Goal: Communication & Community: Answer question/provide support

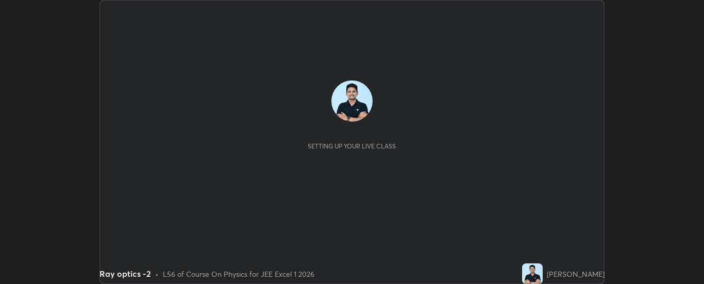
scroll to position [284, 704]
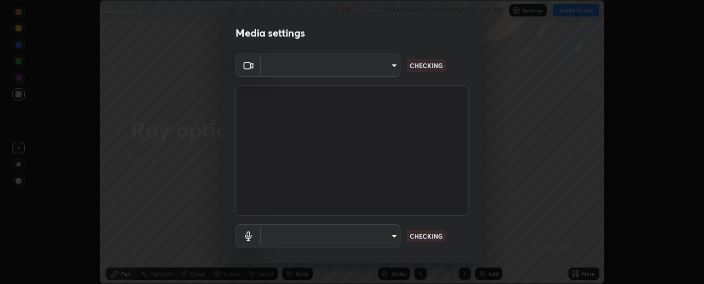
type input "62b16ade11e8ae053a7f4a6eb4e4335048c54db16a4c153b953ee654069adf1b"
type input "default"
click at [287, 63] on body "Erase all Ray optics -2 Recording WAS SCHEDULED TO START AT 2:00 PM Settings ST…" at bounding box center [352, 142] width 704 height 284
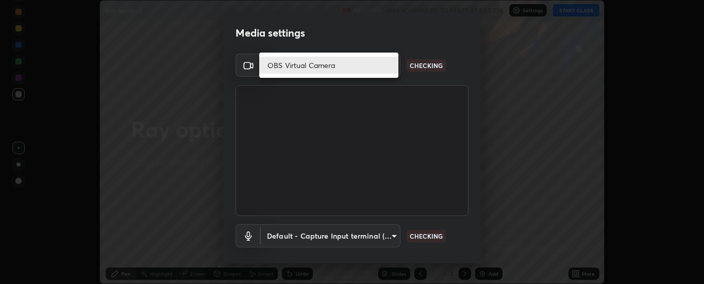
click at [283, 68] on li "OBS Virtual Camera" at bounding box center [328, 65] width 139 height 17
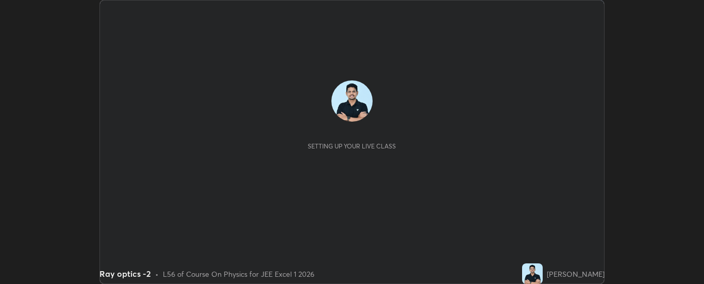
scroll to position [284, 704]
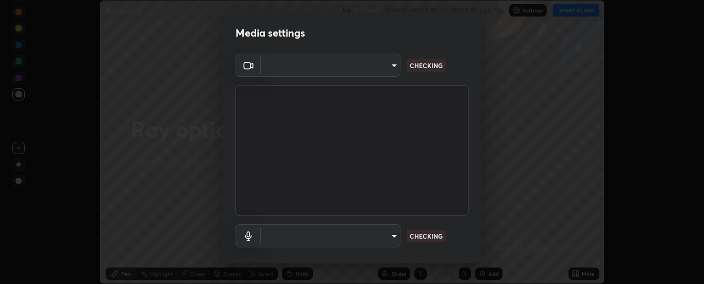
type input "62b16ade11e8ae053a7f4a6eb4e4335048c54db16a4c153b953ee654069adf1b"
type input "default"
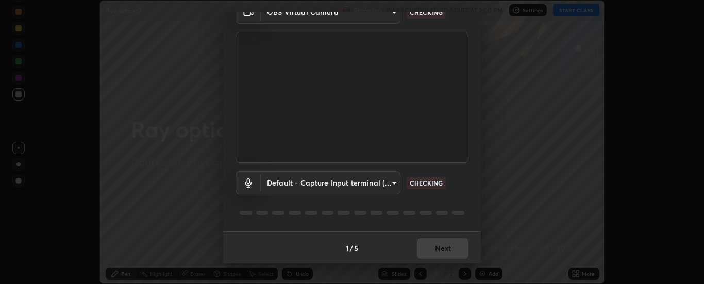
scroll to position [54, 0]
click at [309, 18] on body "Erase all Ray optics -2 Recording WAS SCHEDULED TO START AT 2:00 PM Settings ST…" at bounding box center [352, 142] width 704 height 284
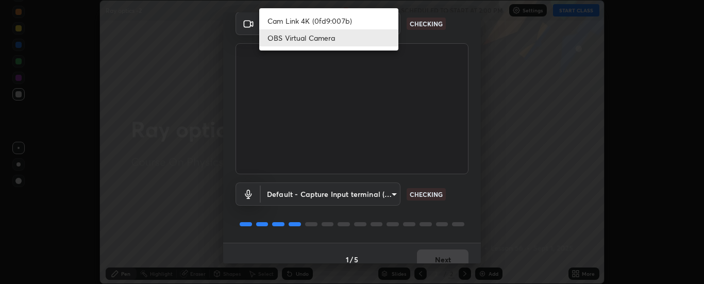
click at [304, 23] on li "Cam Link 4K (0fd9:007b)" at bounding box center [328, 20] width 139 height 17
type input "33bb49e09bcfbb4316c4890d77ad60ffd3795cdb709f4857747982be22fbf515"
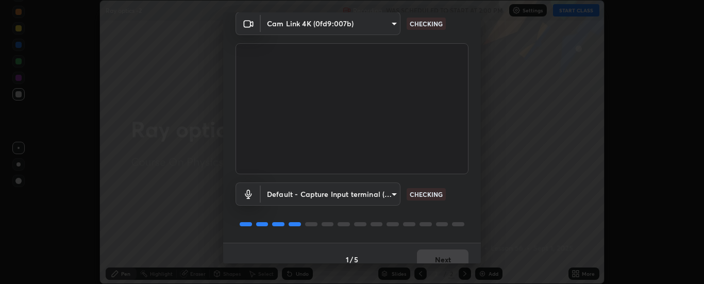
scroll to position [54, 0]
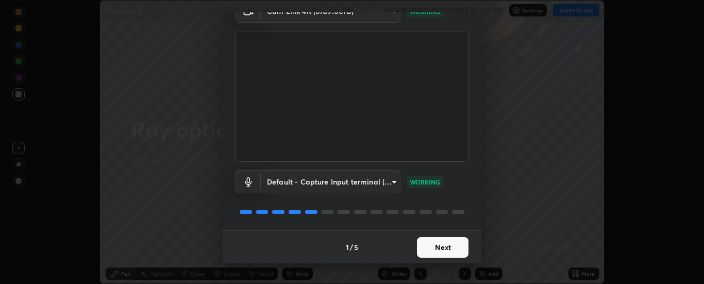
click at [441, 250] on button "Next" at bounding box center [443, 247] width 52 height 21
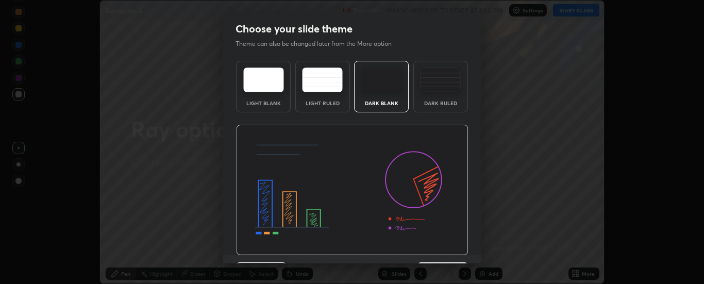
click at [440, 254] on img at bounding box center [352, 190] width 232 height 131
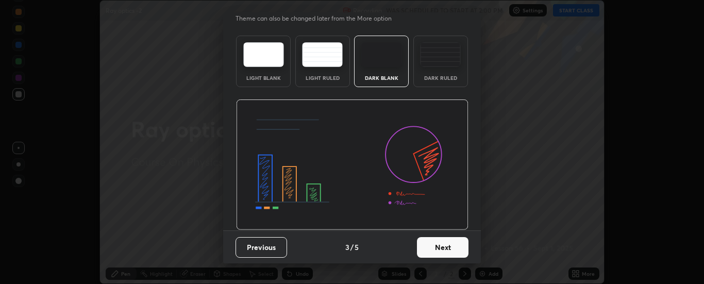
click at [438, 247] on button "Next" at bounding box center [443, 247] width 52 height 21
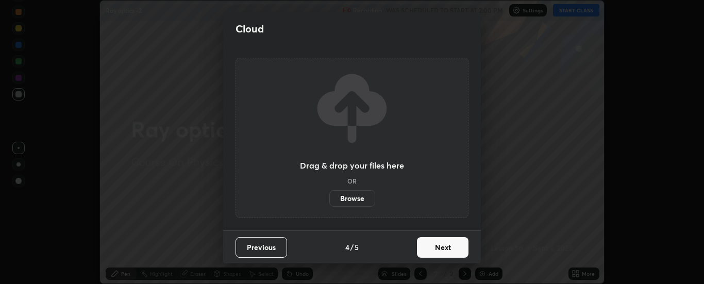
scroll to position [0, 0]
click at [438, 246] on button "Next" at bounding box center [443, 247] width 52 height 21
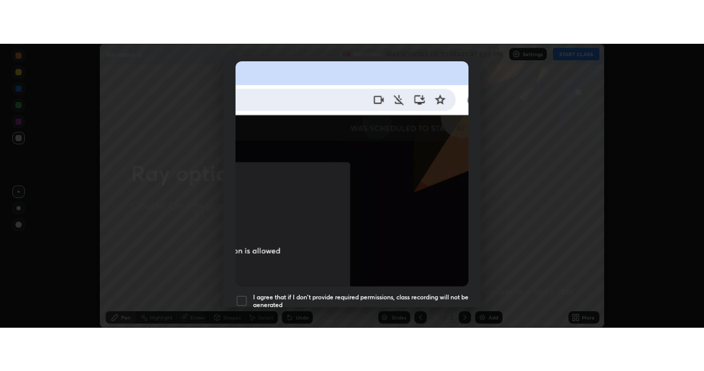
scroll to position [264, 0]
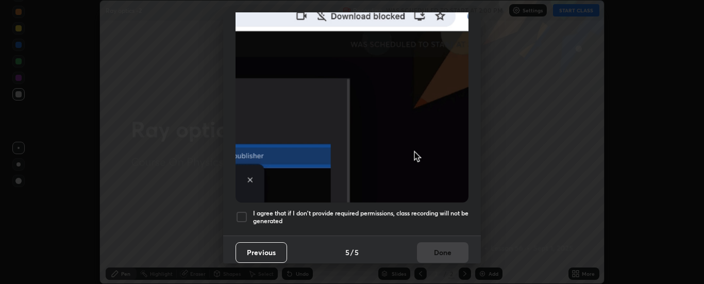
click at [240, 211] on div at bounding box center [241, 217] width 12 height 12
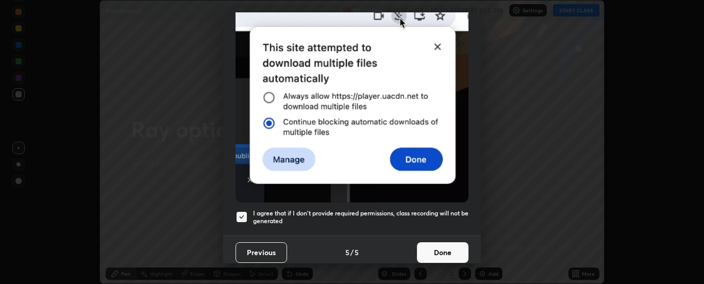
click at [434, 247] on button "Done" at bounding box center [443, 252] width 52 height 21
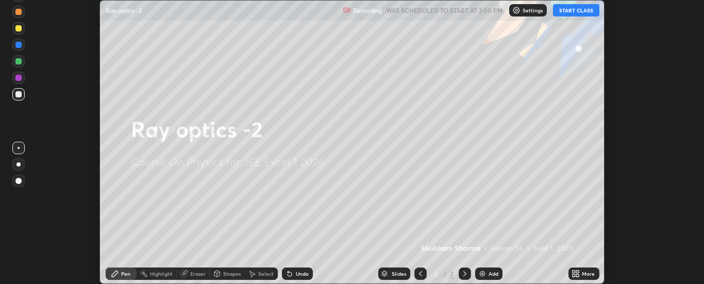
click at [490, 270] on div "Add" at bounding box center [488, 273] width 27 height 12
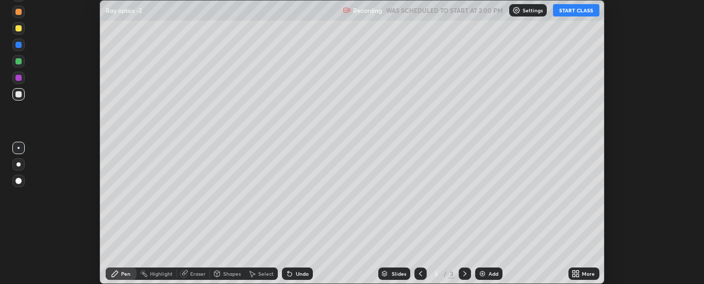
click at [582, 11] on button "START CLASS" at bounding box center [576, 10] width 46 height 12
click at [586, 275] on div "More" at bounding box center [588, 273] width 13 height 5
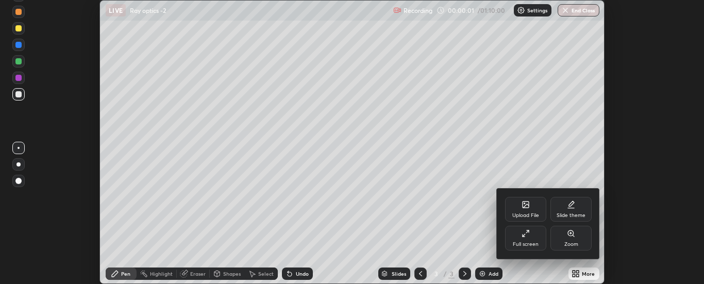
click at [524, 235] on icon at bounding box center [523, 235] width 3 height 3
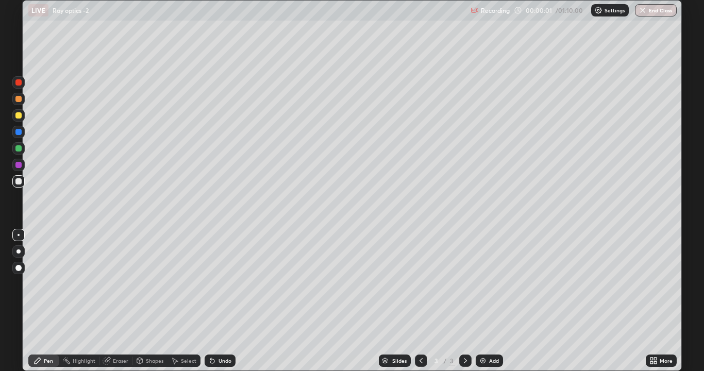
scroll to position [371, 704]
click at [111, 283] on div "Eraser" at bounding box center [115, 360] width 33 height 12
click at [144, 283] on div "Shapes" at bounding box center [149, 360] width 35 height 12
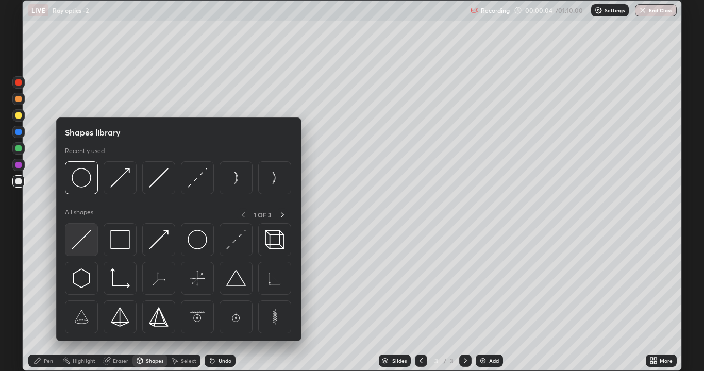
click at [90, 244] on img at bounding box center [82, 240] width 20 height 20
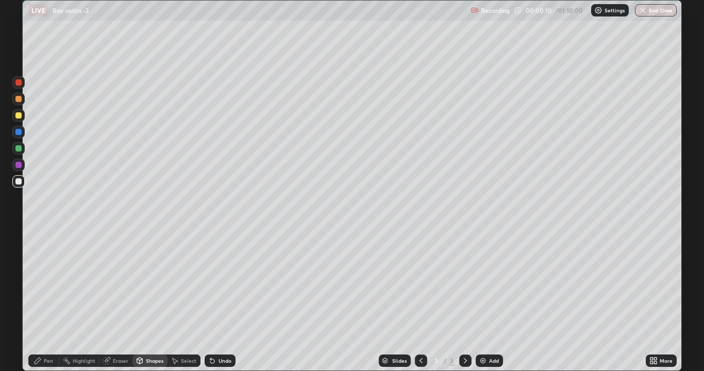
click at [46, 283] on div "Pen" at bounding box center [48, 360] width 9 height 5
click at [144, 283] on div "Shapes" at bounding box center [149, 360] width 35 height 12
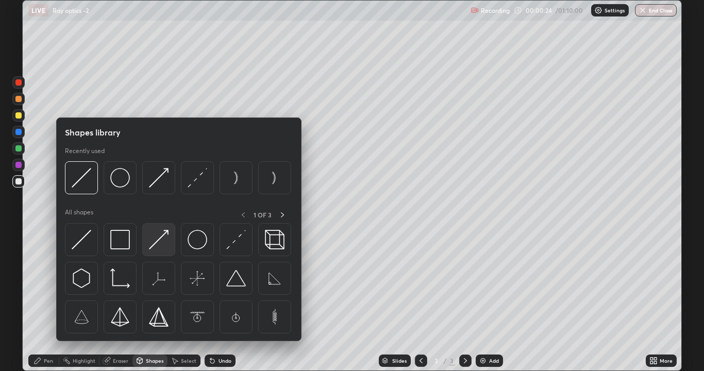
click at [158, 243] on img at bounding box center [159, 240] width 20 height 20
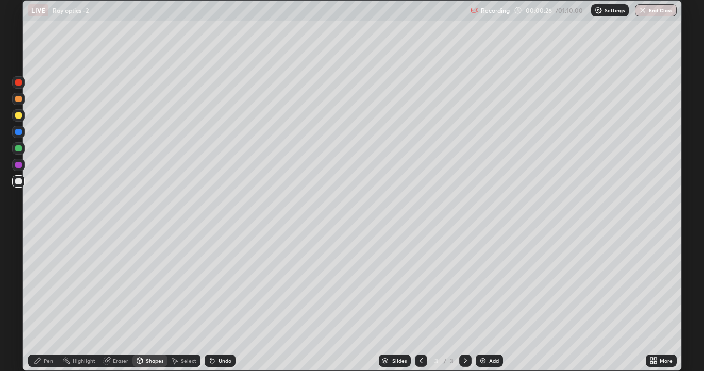
click at [18, 146] on div at bounding box center [18, 148] width 6 height 6
click at [47, 283] on div "Pen" at bounding box center [43, 360] width 31 height 12
click at [43, 283] on div "Pen" at bounding box center [43, 360] width 31 height 12
click at [143, 283] on div "Shapes" at bounding box center [149, 360] width 35 height 12
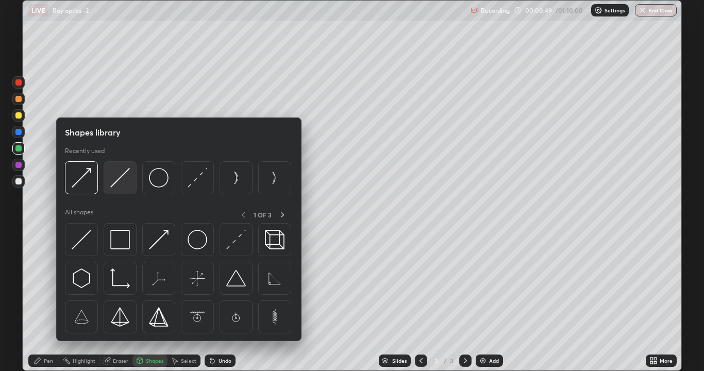
click at [117, 185] on img at bounding box center [120, 178] width 20 height 20
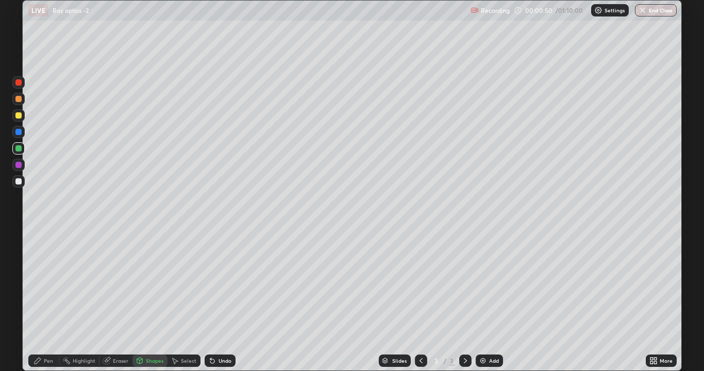
click at [55, 283] on div "Pen" at bounding box center [43, 360] width 31 height 21
click at [156, 283] on div "Shapes" at bounding box center [155, 360] width 18 height 5
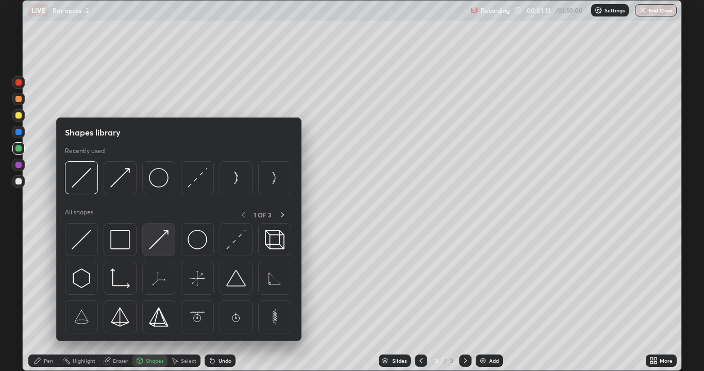
click at [152, 236] on img at bounding box center [159, 240] width 20 height 20
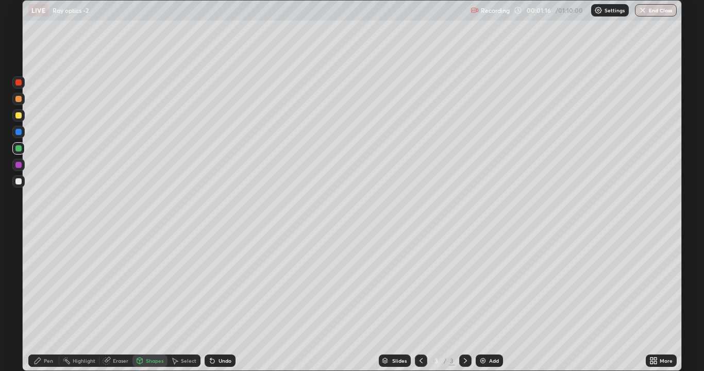
click at [53, 283] on div "Pen" at bounding box center [43, 360] width 31 height 12
click at [146, 283] on div "Shapes" at bounding box center [155, 360] width 18 height 5
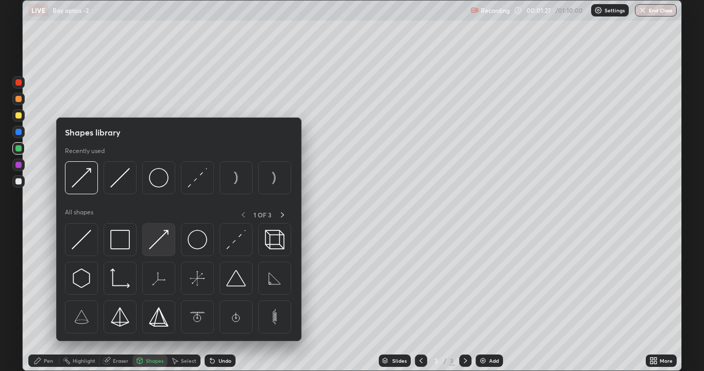
click at [150, 243] on img at bounding box center [159, 240] width 20 height 20
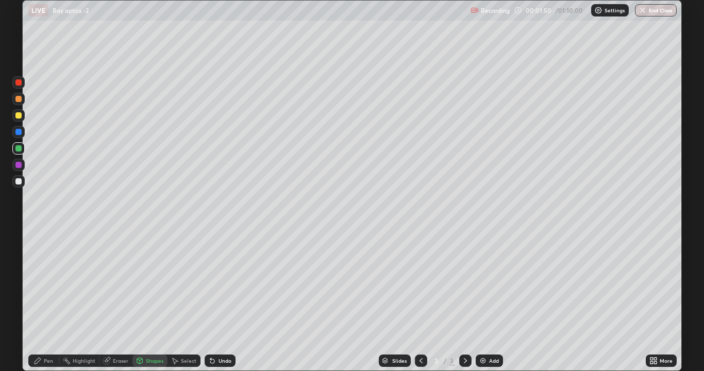
click at [113, 283] on div "Eraser" at bounding box center [120, 360] width 15 height 5
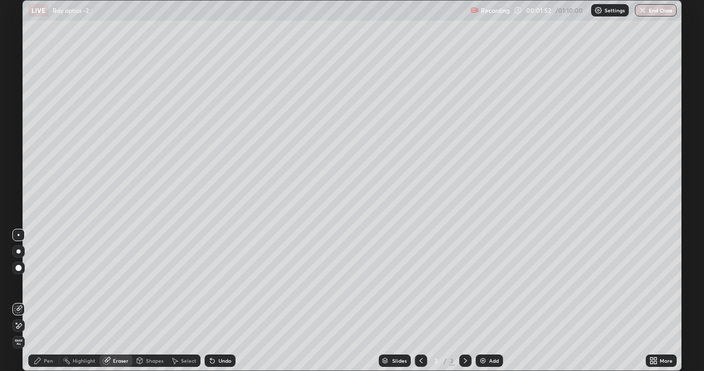
click at [19, 283] on icon at bounding box center [18, 325] width 8 height 9
click at [41, 283] on icon at bounding box center [37, 360] width 8 height 8
click at [143, 283] on div "Shapes" at bounding box center [149, 360] width 35 height 12
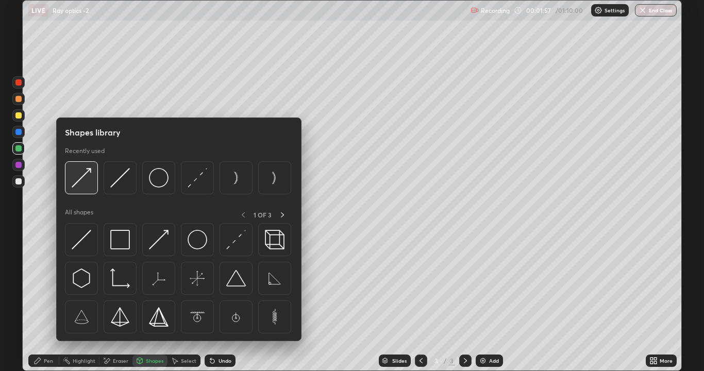
click at [86, 183] on img at bounding box center [82, 178] width 20 height 20
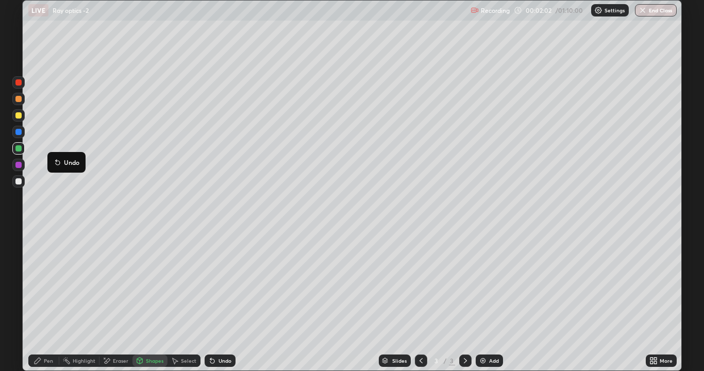
click at [5, 37] on div "Undo Setting up your live class" at bounding box center [352, 185] width 704 height 371
click at [124, 283] on div "Eraser" at bounding box center [120, 360] width 15 height 5
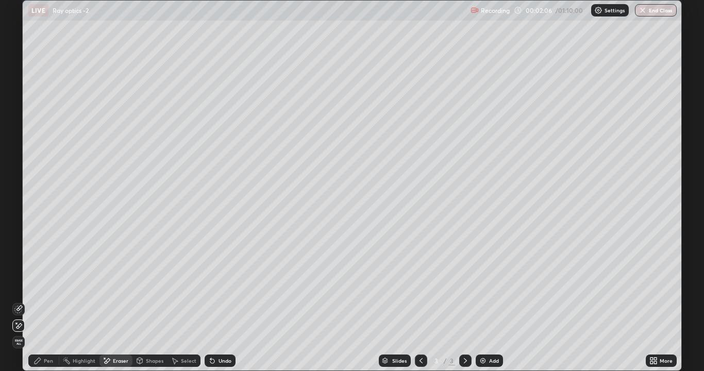
click at [152, 283] on div "Shapes" at bounding box center [155, 360] width 18 height 5
click at [41, 283] on div "Pen" at bounding box center [43, 360] width 31 height 12
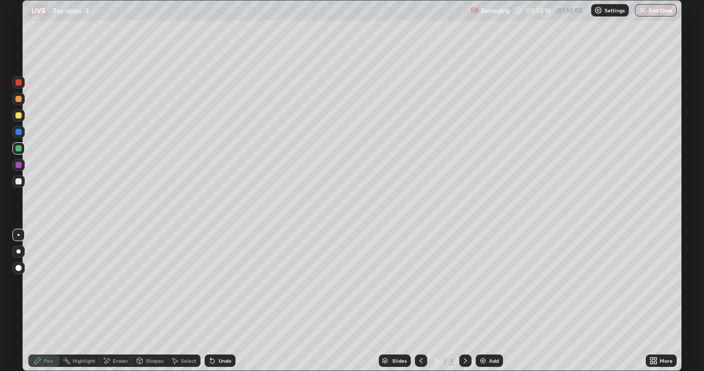
click at [37, 283] on icon at bounding box center [37, 360] width 8 height 8
click at [19, 180] on div at bounding box center [18, 181] width 6 height 6
click at [111, 283] on div "Eraser" at bounding box center [115, 360] width 33 height 12
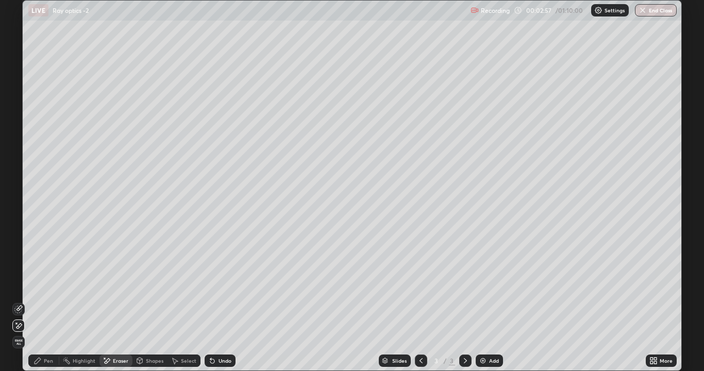
click at [47, 283] on div "Pen" at bounding box center [43, 360] width 31 height 12
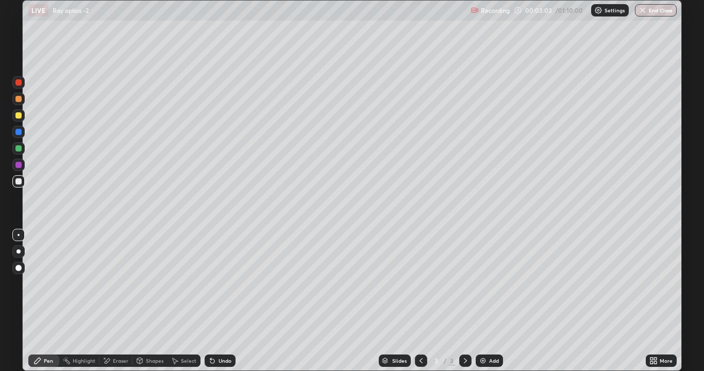
click at [223, 283] on div "Undo" at bounding box center [220, 360] width 31 height 12
click at [219, 283] on div "Undo" at bounding box center [220, 360] width 31 height 12
click at [218, 283] on div "Undo" at bounding box center [224, 360] width 13 height 5
click at [225, 283] on div "Undo" at bounding box center [220, 360] width 31 height 12
click at [220, 283] on div "Undo" at bounding box center [217, 360] width 35 height 21
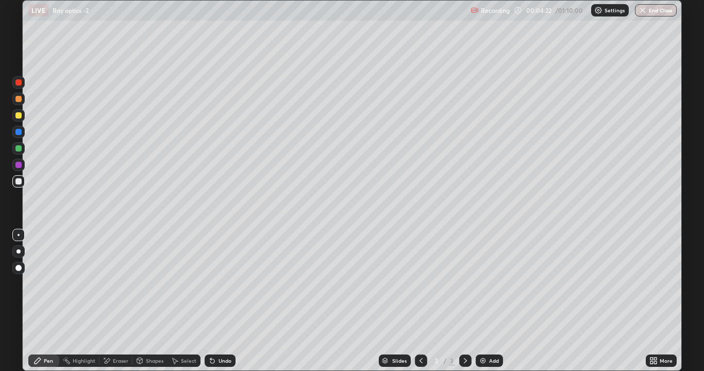
click at [220, 283] on div "Undo" at bounding box center [220, 360] width 31 height 12
click at [231, 283] on div "Undo" at bounding box center [220, 360] width 31 height 12
click at [226, 283] on div "Undo" at bounding box center [220, 360] width 31 height 12
click at [222, 283] on div "Undo" at bounding box center [224, 360] width 13 height 5
click at [219, 283] on div "Undo" at bounding box center [224, 360] width 13 height 5
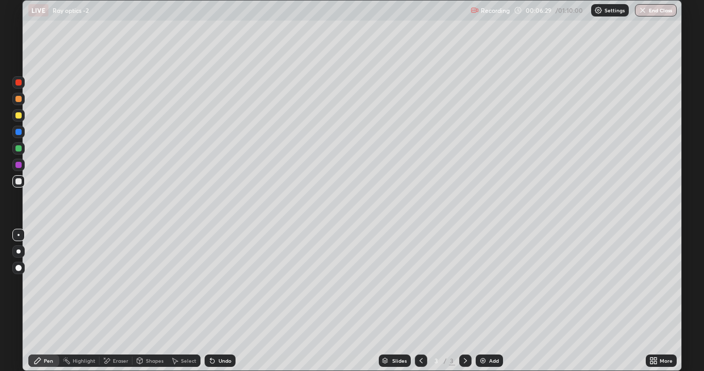
click at [492, 283] on div "Add" at bounding box center [494, 360] width 10 height 5
click at [152, 283] on div "Shapes" at bounding box center [155, 360] width 18 height 5
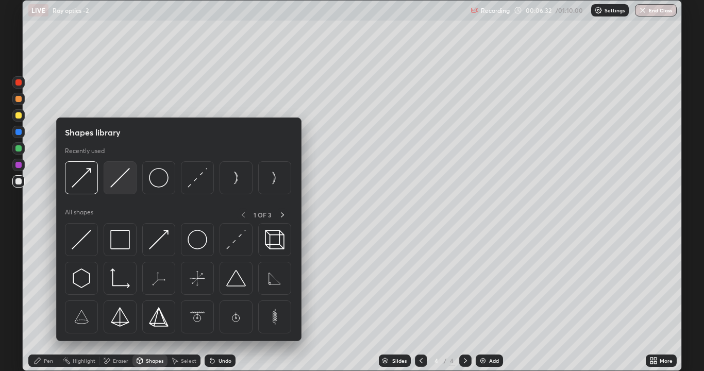
click at [122, 184] on img at bounding box center [120, 178] width 20 height 20
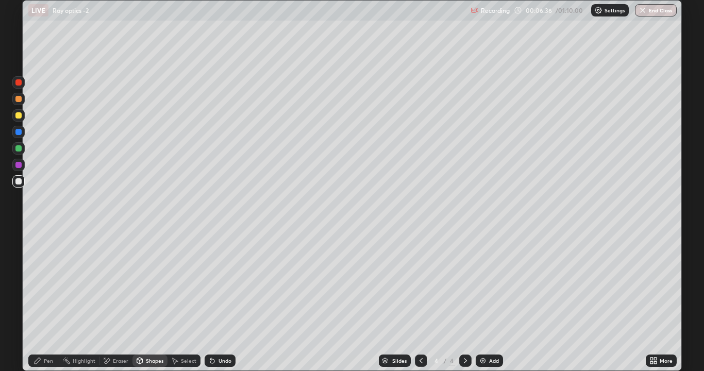
click at [42, 283] on div "Pen" at bounding box center [43, 360] width 31 height 12
click at [148, 283] on div "Shapes" at bounding box center [155, 360] width 18 height 5
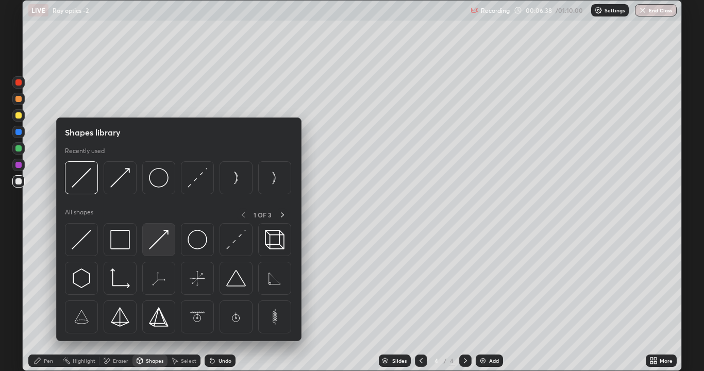
click at [155, 238] on img at bounding box center [159, 240] width 20 height 20
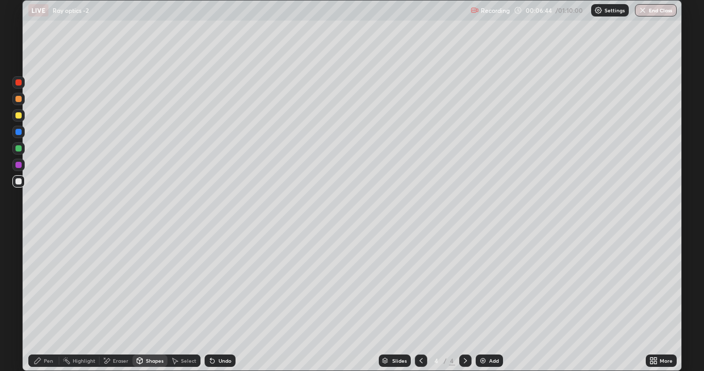
click at [45, 283] on div "Pen" at bounding box center [43, 360] width 31 height 12
click at [157, 283] on div "Shapes" at bounding box center [155, 360] width 18 height 5
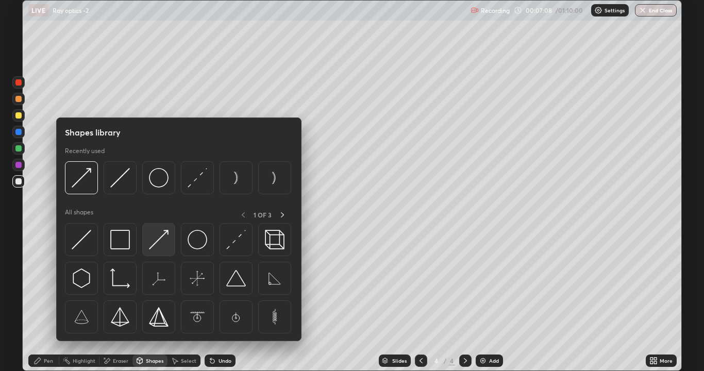
click at [158, 242] on img at bounding box center [159, 240] width 20 height 20
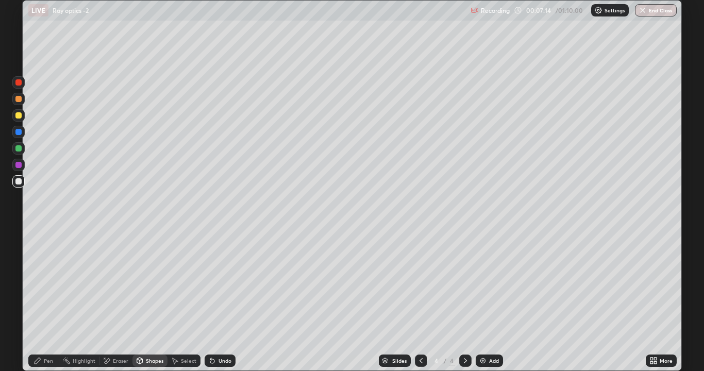
click at [53, 283] on div "Pen" at bounding box center [43, 360] width 31 height 12
click at [137, 283] on icon at bounding box center [140, 360] width 6 height 2
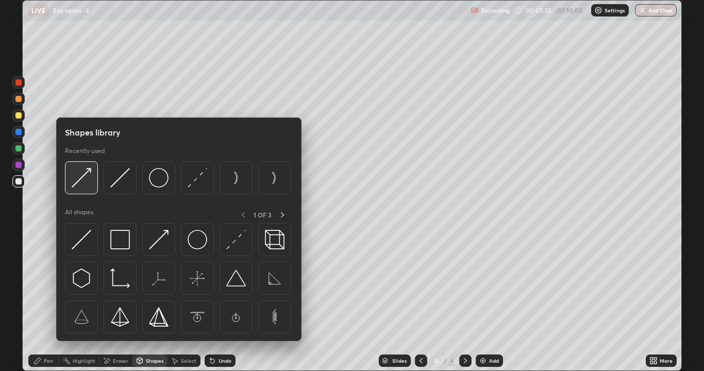
click at [82, 179] on img at bounding box center [82, 178] width 20 height 20
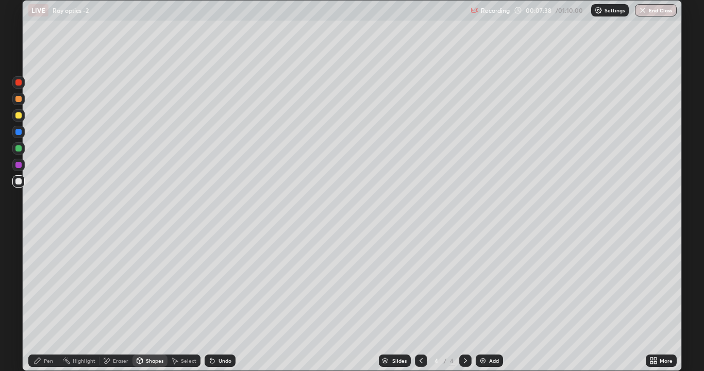
click at [52, 283] on div "Pen" at bounding box center [48, 360] width 9 height 5
click at [20, 136] on div at bounding box center [18, 132] width 12 height 12
click at [219, 283] on div "Undo" at bounding box center [220, 360] width 31 height 12
click at [233, 283] on div "Undo" at bounding box center [220, 360] width 31 height 12
click at [47, 283] on div "Pen" at bounding box center [48, 360] width 9 height 5
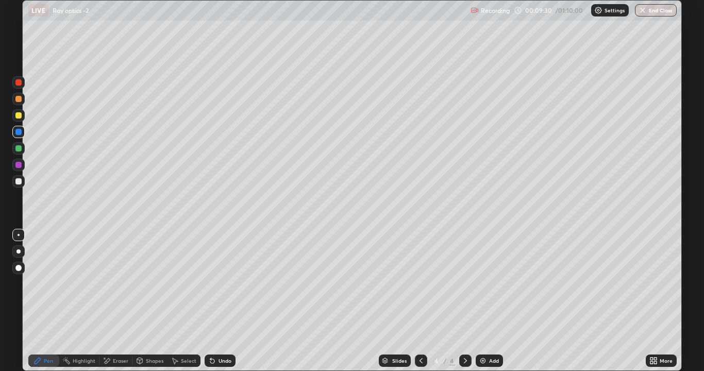
click at [18, 181] on div at bounding box center [18, 181] width 6 height 6
click at [492, 283] on div "Add" at bounding box center [494, 360] width 10 height 5
click at [150, 283] on div "Shapes" at bounding box center [155, 360] width 18 height 5
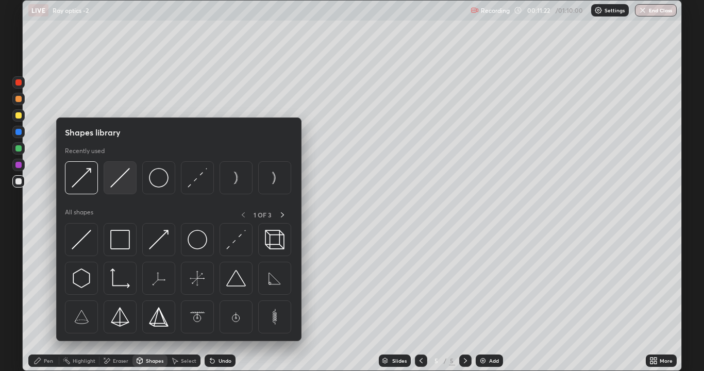
click at [114, 179] on img at bounding box center [120, 178] width 20 height 20
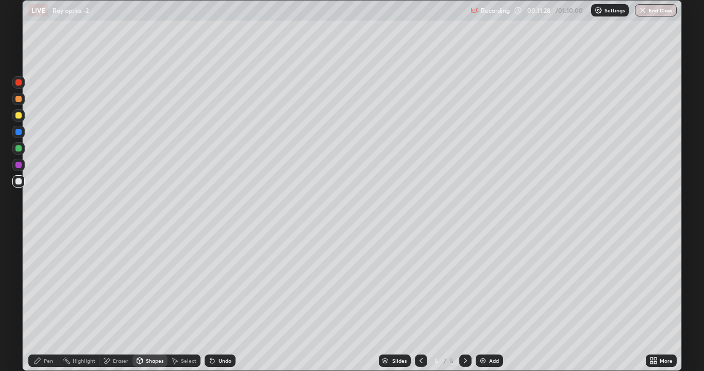
click at [44, 283] on div "Pen" at bounding box center [48, 360] width 9 height 5
click at [151, 283] on div "Shapes" at bounding box center [155, 360] width 18 height 5
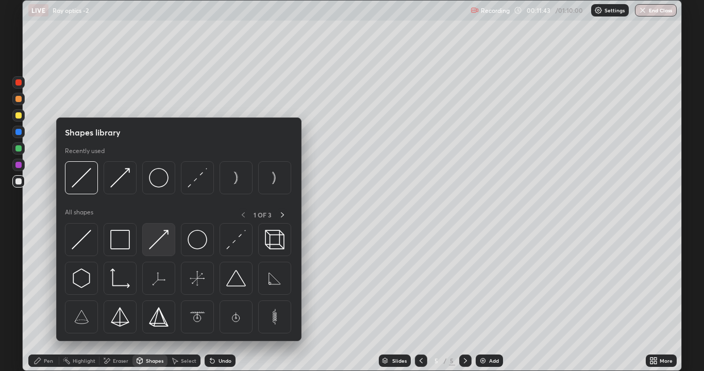
click at [156, 240] on img at bounding box center [159, 240] width 20 height 20
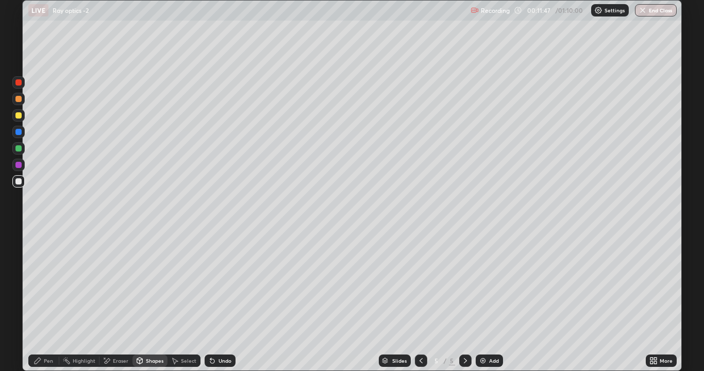
click at [214, 283] on div "Undo" at bounding box center [220, 360] width 31 height 12
click at [20, 116] on div at bounding box center [18, 115] width 6 height 6
click at [44, 283] on div "Pen" at bounding box center [43, 360] width 31 height 12
click at [17, 177] on div at bounding box center [18, 181] width 12 height 12
click at [156, 283] on div "Shapes" at bounding box center [155, 360] width 18 height 5
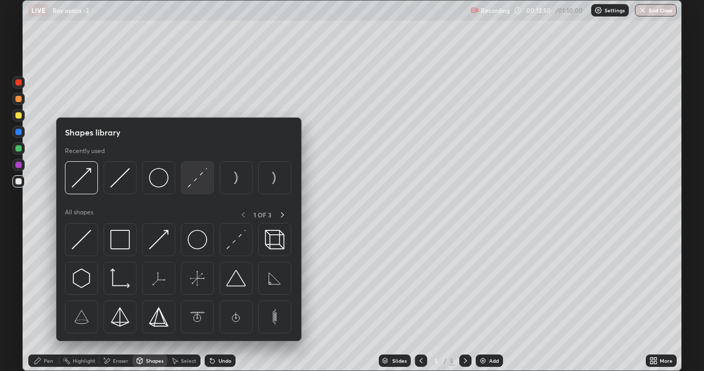
click at [197, 178] on img at bounding box center [198, 178] width 20 height 20
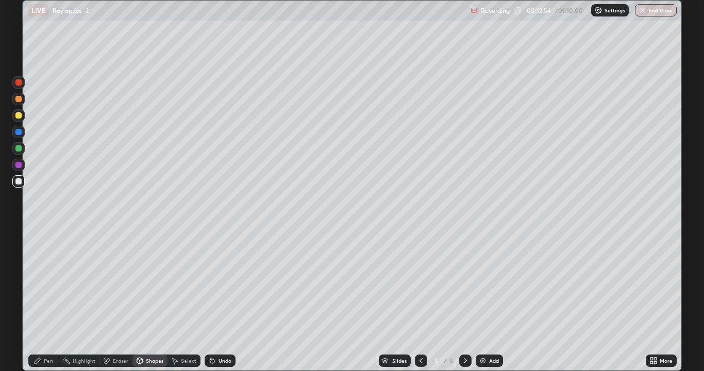
click at [214, 283] on icon at bounding box center [212, 360] width 8 height 8
click at [53, 283] on div "Pen" at bounding box center [43, 360] width 31 height 12
click at [208, 283] on icon at bounding box center [212, 360] width 8 height 8
click at [113, 283] on div "Eraser" at bounding box center [115, 360] width 33 height 12
click at [45, 283] on div "Pen" at bounding box center [43, 360] width 31 height 12
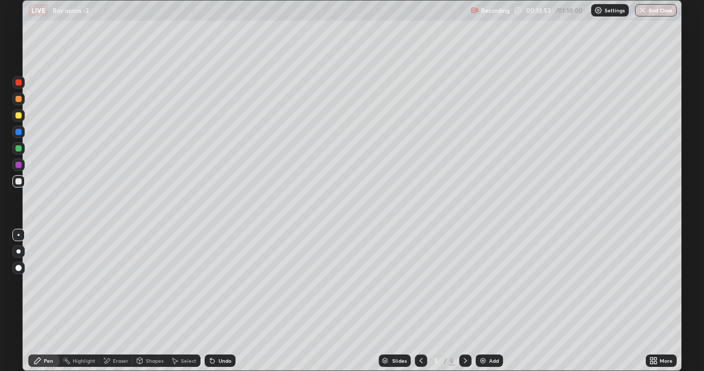
click at [222, 283] on div "Undo" at bounding box center [220, 360] width 31 height 12
click at [224, 283] on div "Undo" at bounding box center [224, 360] width 13 height 5
click at [225, 283] on div "Undo" at bounding box center [224, 360] width 13 height 5
click at [489, 283] on div "Add" at bounding box center [494, 360] width 10 height 5
click at [148, 283] on div "Shapes" at bounding box center [155, 360] width 18 height 5
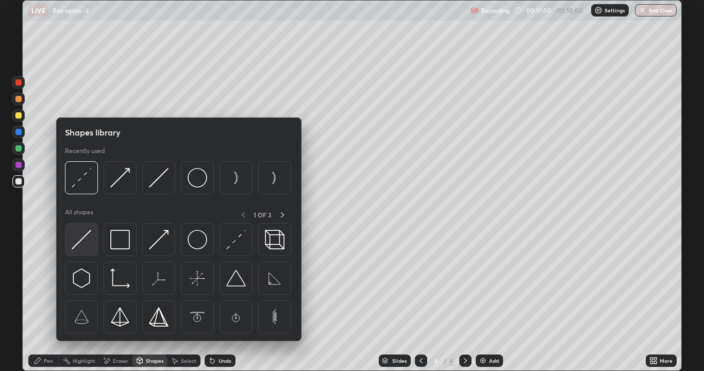
click at [82, 241] on img at bounding box center [82, 240] width 20 height 20
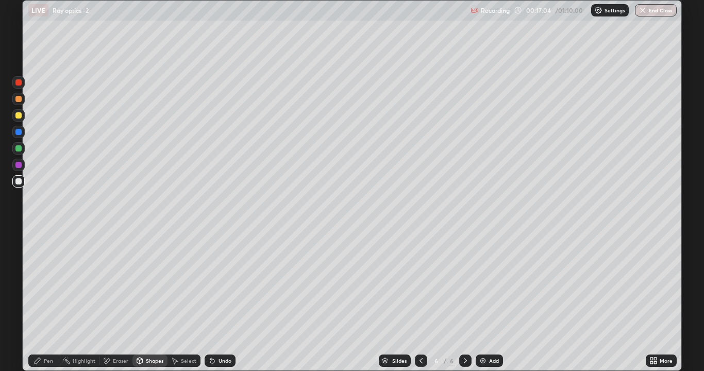
click at [48, 283] on div "Pen" at bounding box center [43, 360] width 31 height 12
click at [117, 283] on div "Eraser" at bounding box center [120, 360] width 15 height 5
click at [148, 283] on div "Shapes" at bounding box center [155, 360] width 18 height 5
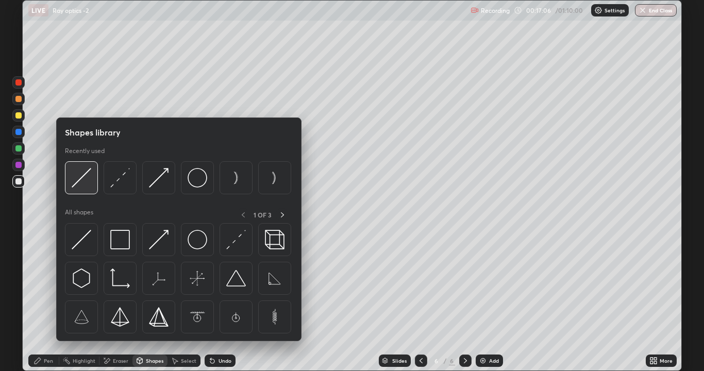
click at [79, 180] on img at bounding box center [82, 178] width 20 height 20
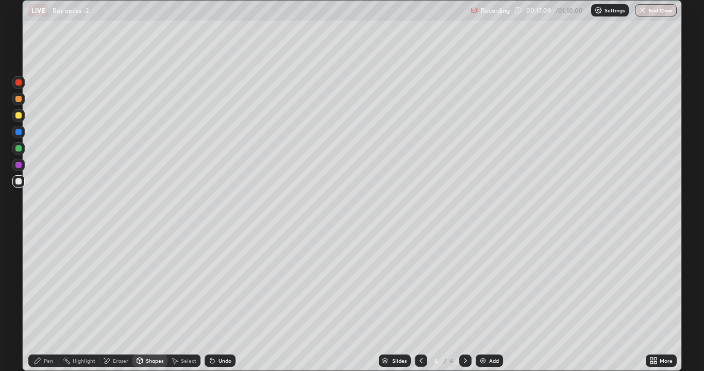
click at [40, 283] on icon at bounding box center [37, 360] width 8 height 8
click at [218, 283] on div "Undo" at bounding box center [224, 360] width 13 height 5
click at [217, 283] on div "Undo" at bounding box center [220, 360] width 31 height 12
click at [216, 283] on div "Undo" at bounding box center [220, 360] width 31 height 12
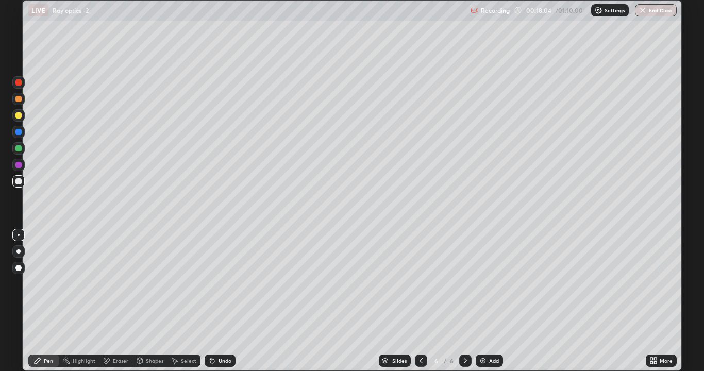
click at [218, 283] on div "Undo" at bounding box center [224, 360] width 13 height 5
click at [214, 283] on icon at bounding box center [212, 360] width 8 height 8
click at [213, 283] on icon at bounding box center [212, 360] width 8 height 8
click at [210, 283] on icon at bounding box center [212, 361] width 4 height 4
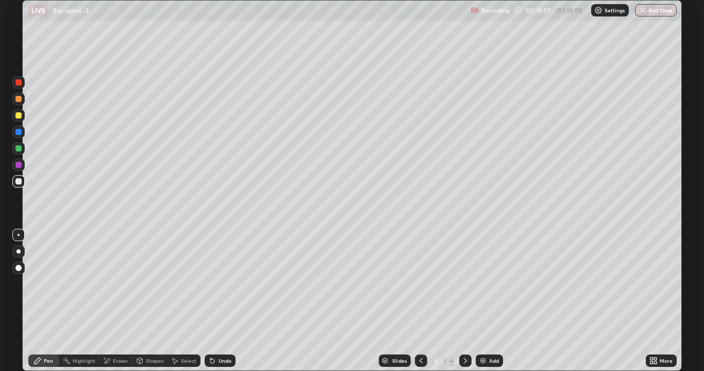
click at [210, 283] on icon at bounding box center [212, 361] width 4 height 4
click at [116, 283] on div "Eraser" at bounding box center [120, 360] width 15 height 5
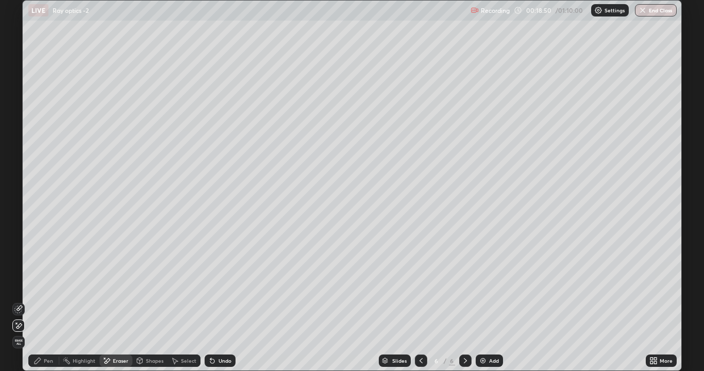
click at [42, 283] on div "Pen" at bounding box center [43, 360] width 31 height 12
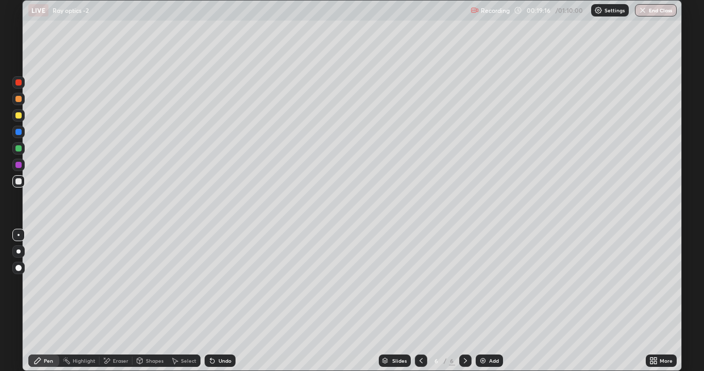
click at [217, 283] on div "Undo" at bounding box center [220, 360] width 31 height 12
click at [144, 283] on div "Shapes" at bounding box center [149, 360] width 35 height 12
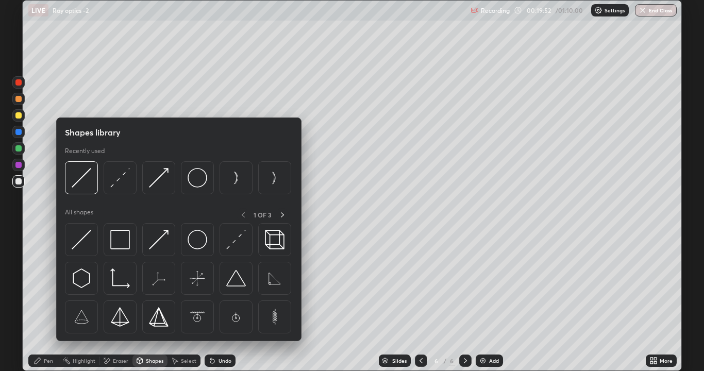
click at [122, 283] on div "Eraser" at bounding box center [120, 360] width 15 height 5
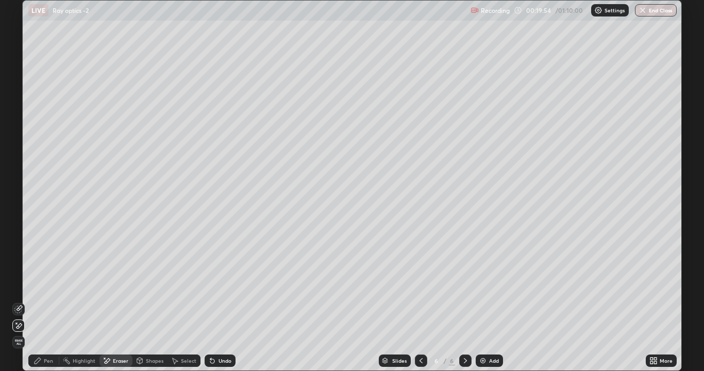
click at [43, 283] on div "Pen" at bounding box center [43, 360] width 31 height 12
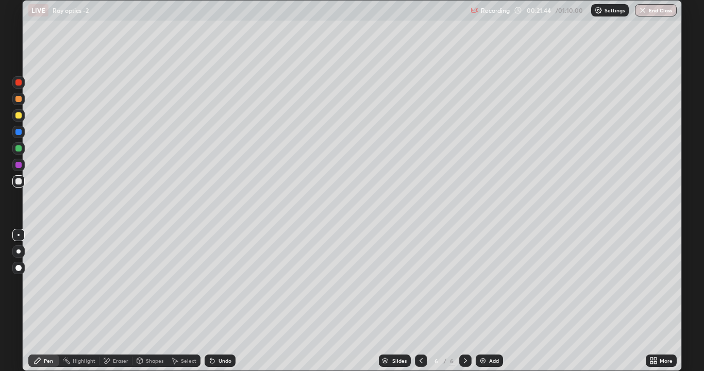
click at [213, 283] on div "Undo" at bounding box center [220, 360] width 31 height 12
click at [214, 283] on icon at bounding box center [212, 360] width 8 height 8
click at [114, 283] on div "Eraser" at bounding box center [120, 360] width 15 height 5
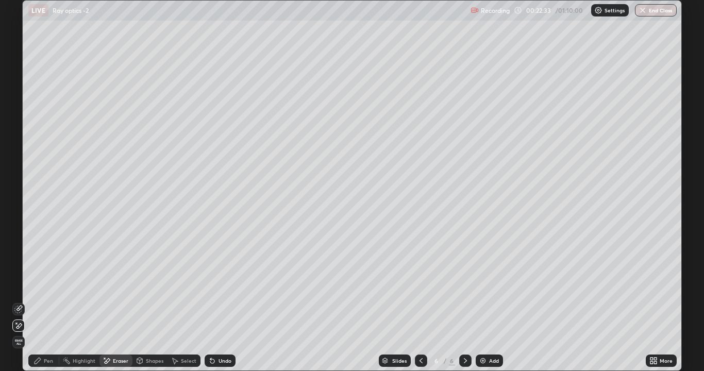
click at [41, 283] on icon at bounding box center [37, 360] width 8 height 8
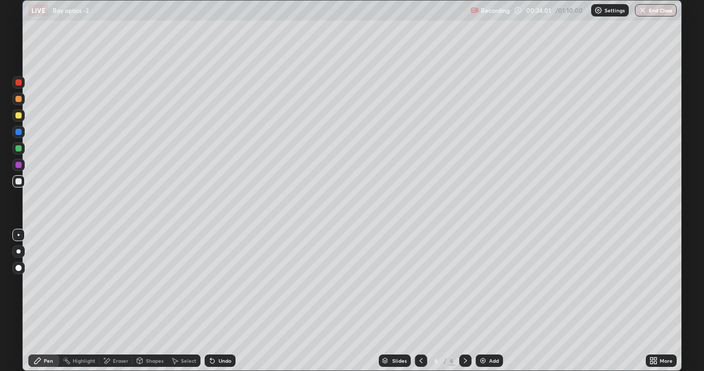
click at [228, 283] on div "Undo" at bounding box center [224, 360] width 13 height 5
click at [121, 283] on div "Eraser" at bounding box center [115, 360] width 33 height 12
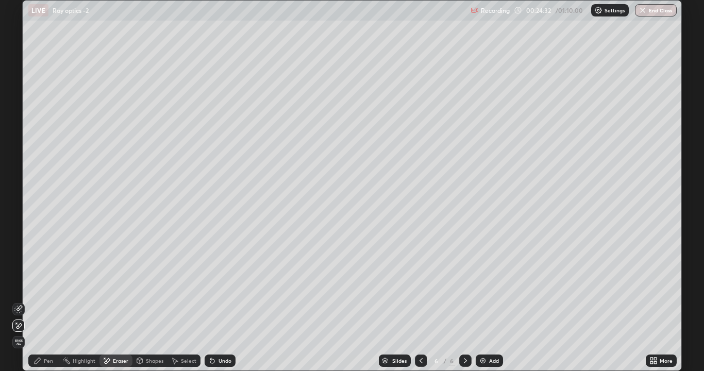
click at [47, 283] on div "Pen" at bounding box center [43, 360] width 31 height 12
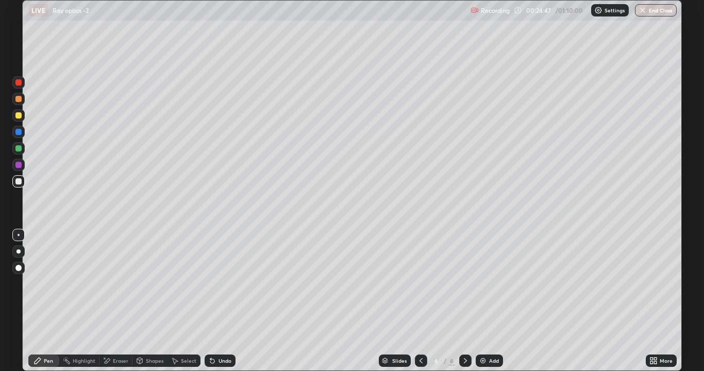
click at [225, 283] on div "Undo" at bounding box center [224, 360] width 13 height 5
click at [121, 283] on div "Eraser" at bounding box center [115, 360] width 33 height 12
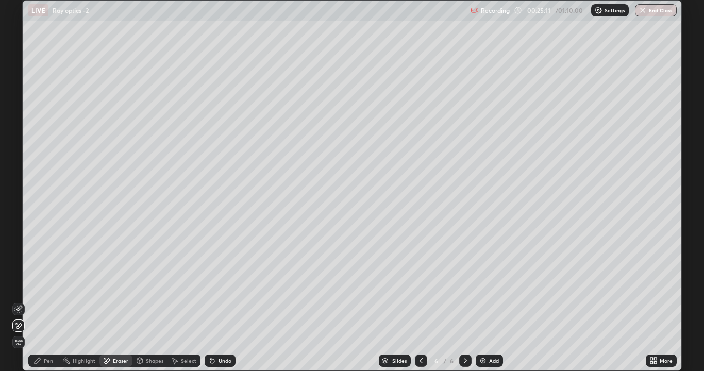
click at [49, 283] on div "Pen" at bounding box center [48, 360] width 9 height 5
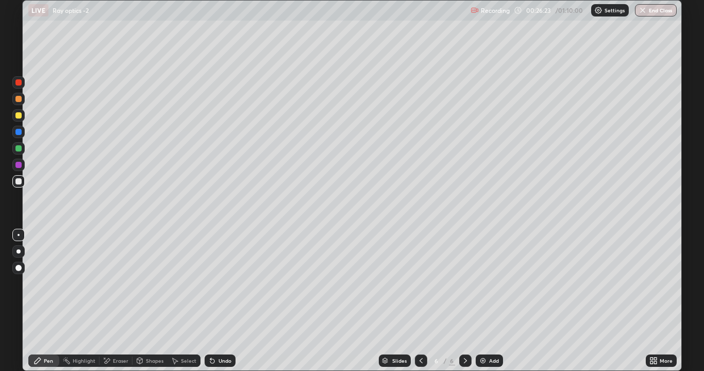
click at [490, 283] on div "Add" at bounding box center [488, 360] width 27 height 12
click at [152, 283] on div "Shapes" at bounding box center [155, 360] width 18 height 5
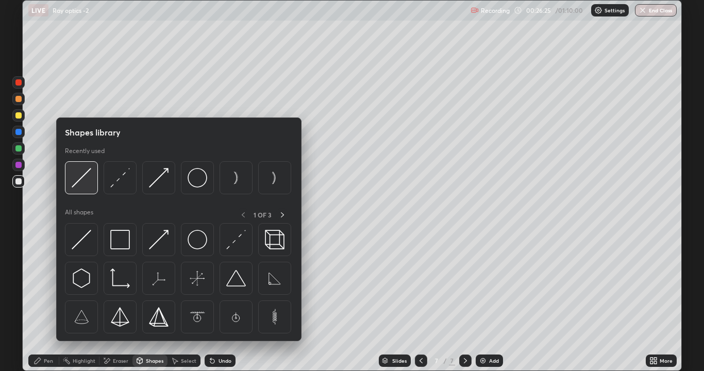
click at [81, 184] on img at bounding box center [82, 178] width 20 height 20
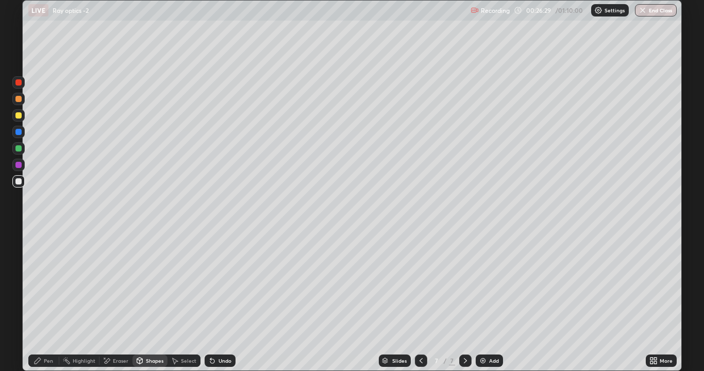
click at [48, 283] on div "Pen" at bounding box center [48, 360] width 9 height 5
click at [152, 283] on div "Shapes" at bounding box center [155, 360] width 18 height 5
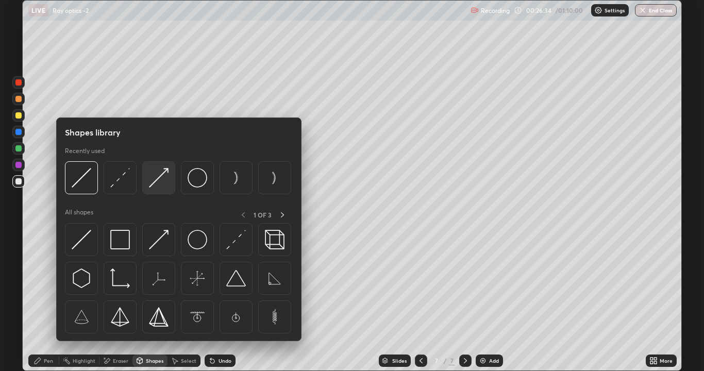
click at [154, 182] on img at bounding box center [159, 178] width 20 height 20
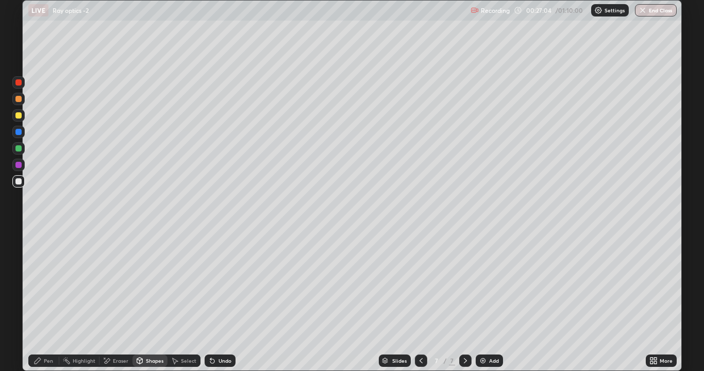
click at [33, 283] on icon at bounding box center [37, 360] width 8 height 8
click at [106, 283] on icon at bounding box center [107, 360] width 8 height 9
click at [42, 283] on div "Pen" at bounding box center [43, 360] width 31 height 12
click at [118, 283] on div "Eraser" at bounding box center [120, 360] width 15 height 5
click at [54, 283] on div "Pen" at bounding box center [43, 360] width 31 height 12
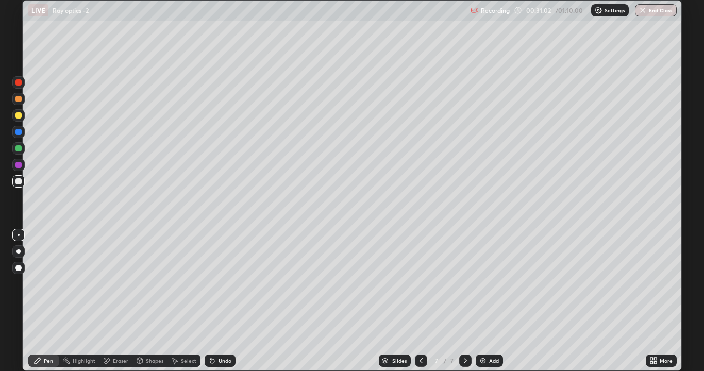
click at [122, 283] on div "Eraser" at bounding box center [120, 360] width 15 height 5
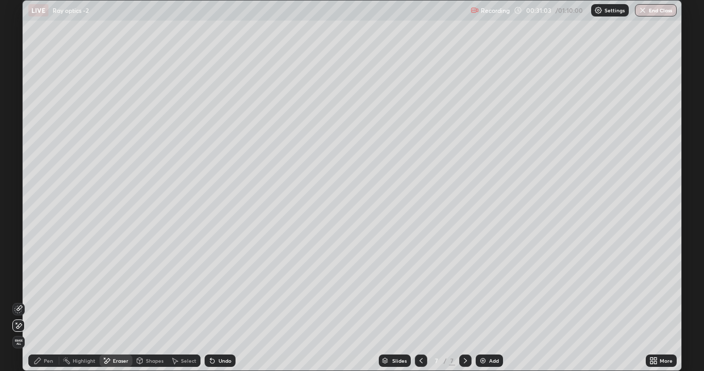
click at [48, 283] on div "Pen" at bounding box center [48, 360] width 9 height 5
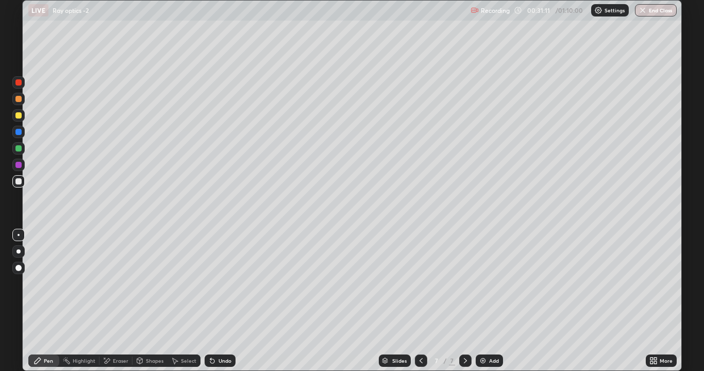
click at [489, 283] on div "Add" at bounding box center [494, 360] width 10 height 5
click at [216, 283] on div "Undo" at bounding box center [220, 360] width 31 height 12
click at [152, 283] on div "Shapes" at bounding box center [155, 360] width 18 height 5
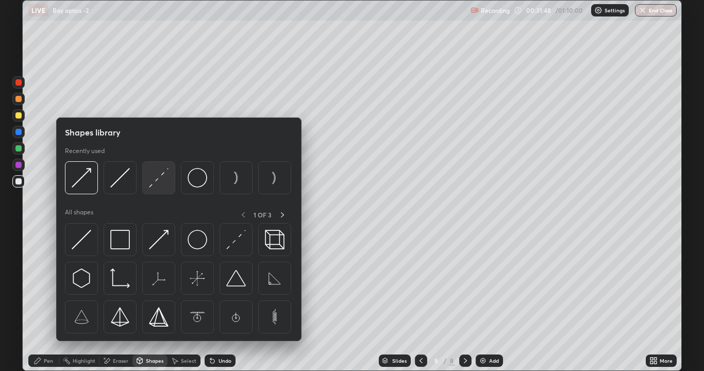
click at [162, 179] on img at bounding box center [159, 178] width 20 height 20
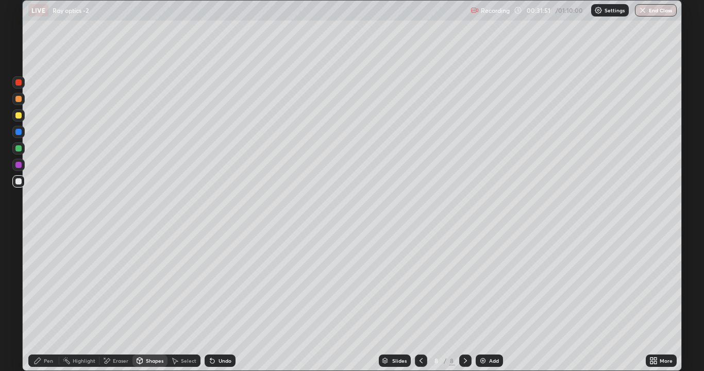
click at [45, 283] on div "Pen" at bounding box center [48, 360] width 9 height 5
click at [219, 283] on div "Undo" at bounding box center [224, 360] width 13 height 5
click at [214, 283] on icon at bounding box center [212, 360] width 8 height 8
click at [217, 283] on div "Undo" at bounding box center [220, 360] width 31 height 12
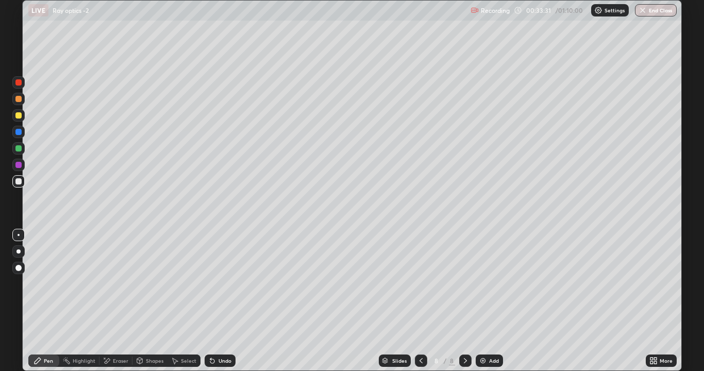
click at [218, 283] on div "Undo" at bounding box center [220, 360] width 31 height 12
click at [225, 283] on div "Undo" at bounding box center [220, 360] width 31 height 12
click at [491, 283] on div "Add" at bounding box center [494, 360] width 10 height 5
click at [144, 283] on div "Shapes" at bounding box center [149, 360] width 35 height 12
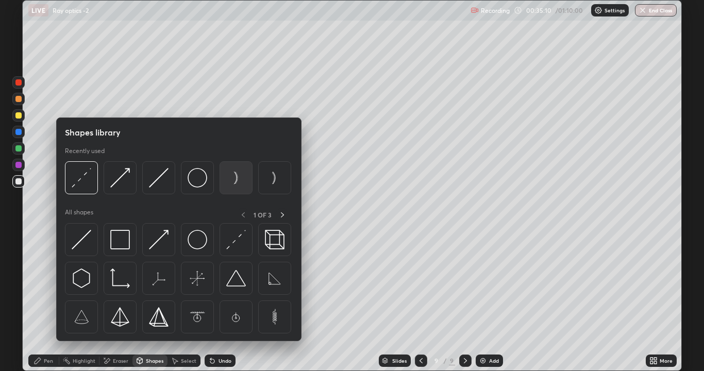
click at [231, 181] on img at bounding box center [236, 178] width 20 height 20
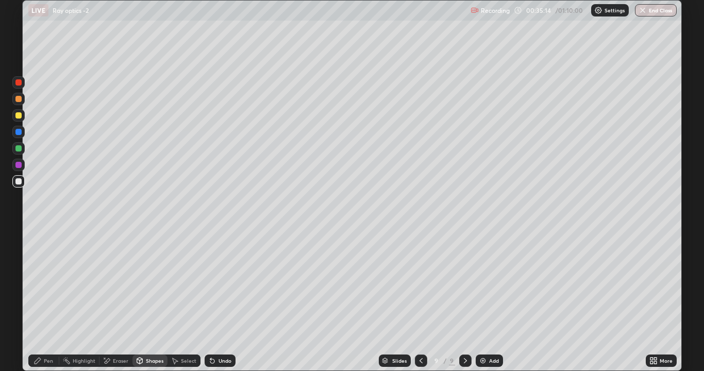
click at [158, 283] on div "Shapes" at bounding box center [155, 360] width 18 height 5
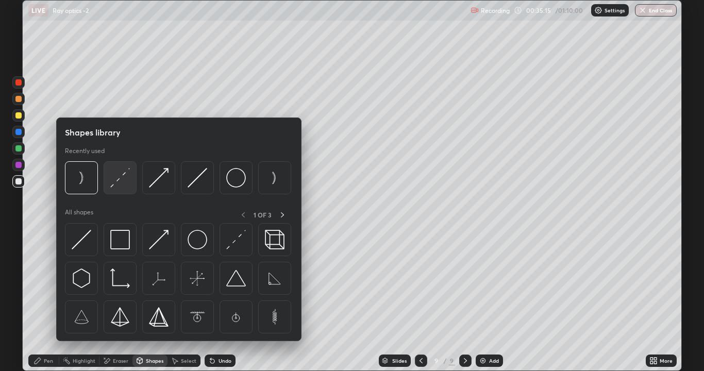
click at [123, 187] on img at bounding box center [120, 178] width 20 height 20
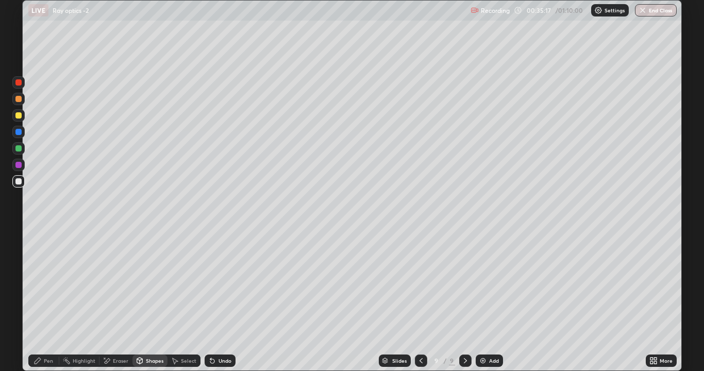
click at [48, 283] on div "Pen" at bounding box center [43, 360] width 31 height 12
click at [136, 283] on icon at bounding box center [139, 360] width 8 height 8
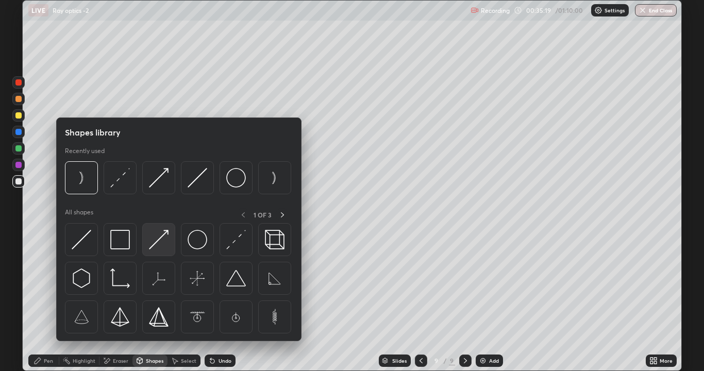
click at [152, 243] on img at bounding box center [159, 240] width 20 height 20
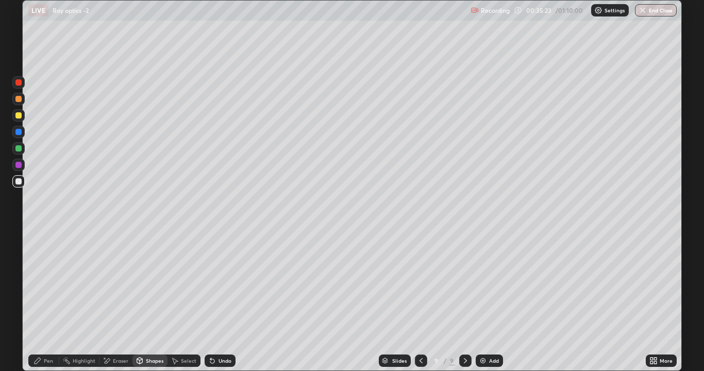
click at [39, 283] on div "Pen" at bounding box center [43, 360] width 31 height 12
click at [150, 283] on div "Shapes" at bounding box center [155, 360] width 18 height 5
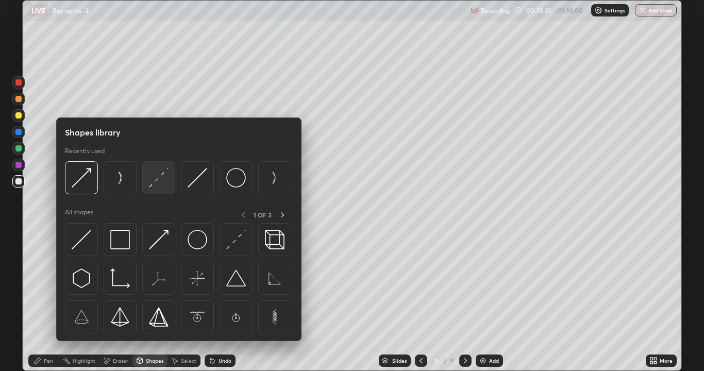
click at [150, 181] on img at bounding box center [159, 178] width 20 height 20
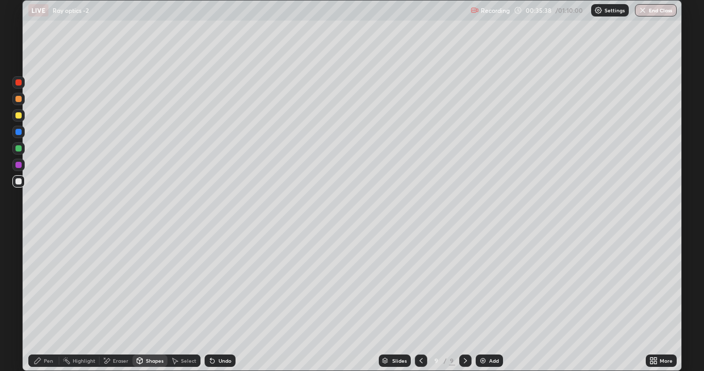
click at [213, 283] on div "Undo" at bounding box center [220, 360] width 31 height 12
click at [220, 283] on div "Undo" at bounding box center [224, 360] width 13 height 5
click at [47, 283] on div "Pen" at bounding box center [48, 360] width 9 height 5
click at [120, 283] on div "Eraser" at bounding box center [120, 360] width 15 height 5
click at [46, 283] on div "Pen" at bounding box center [48, 360] width 9 height 5
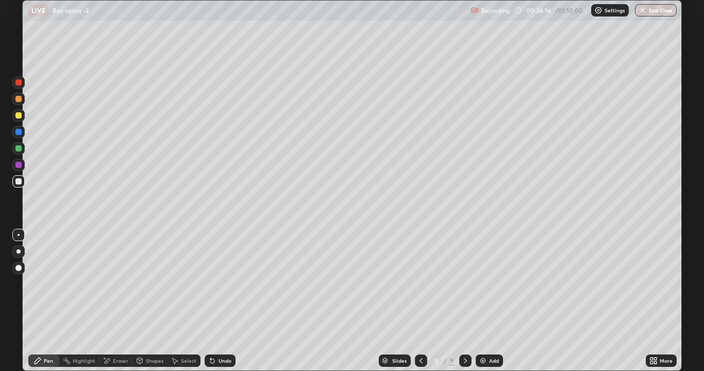
click at [142, 283] on icon at bounding box center [140, 361] width 6 height 6
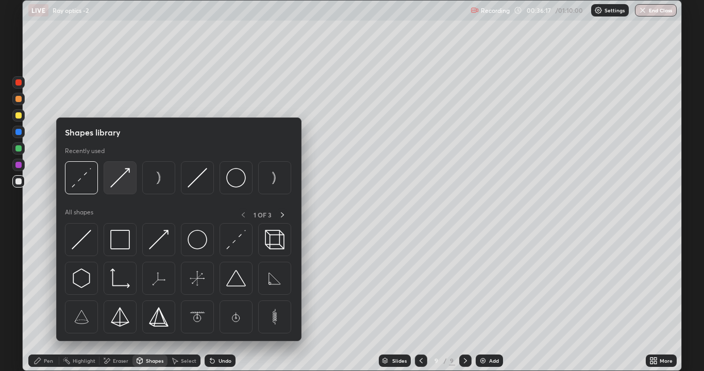
click at [121, 183] on img at bounding box center [120, 178] width 20 height 20
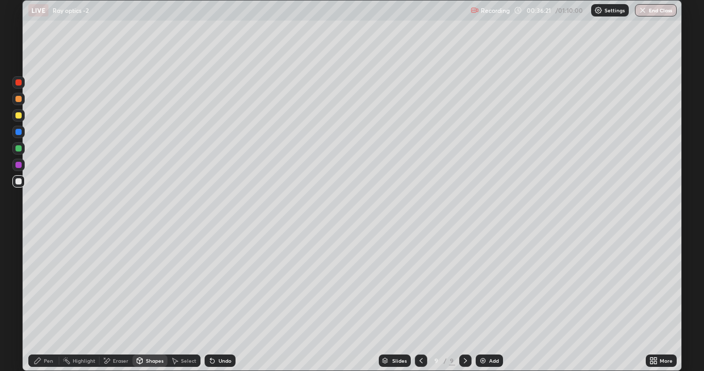
click at [48, 283] on div "Pen" at bounding box center [48, 360] width 9 height 5
click at [120, 283] on div "Eraser" at bounding box center [120, 360] width 15 height 5
click at [53, 283] on div "Pen" at bounding box center [43, 360] width 31 height 12
click at [222, 283] on div "Undo" at bounding box center [220, 360] width 31 height 12
click at [424, 283] on div at bounding box center [421, 360] width 12 height 12
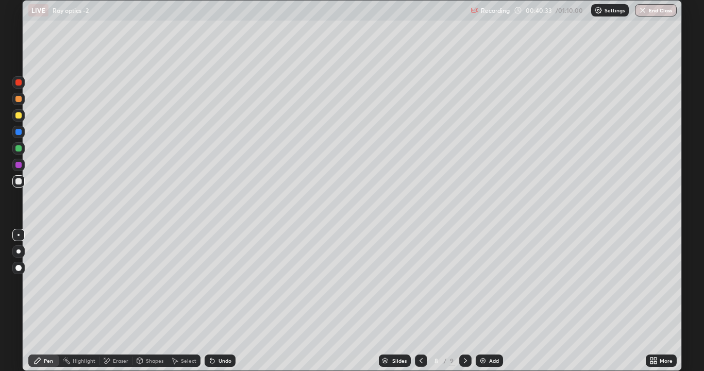
click at [214, 283] on icon at bounding box center [212, 360] width 8 height 8
click at [211, 283] on div "Undo" at bounding box center [220, 360] width 31 height 12
click at [212, 283] on div "Undo" at bounding box center [220, 360] width 31 height 12
click at [214, 283] on icon at bounding box center [212, 360] width 8 height 8
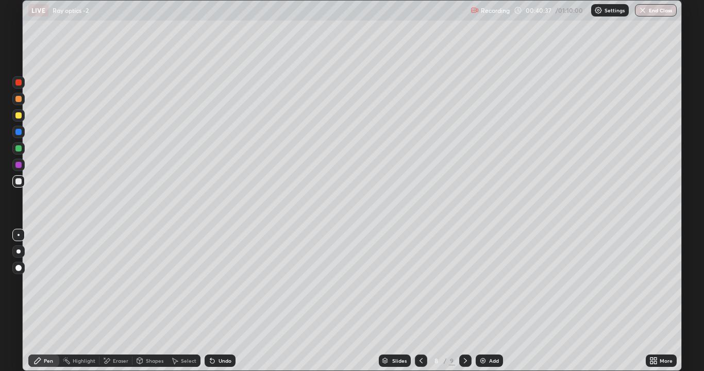
click at [216, 283] on div "Undo" at bounding box center [220, 360] width 31 height 12
click at [218, 283] on div "Undo" at bounding box center [224, 360] width 13 height 5
click at [216, 283] on div "Undo" at bounding box center [220, 360] width 31 height 12
click at [218, 283] on div "Undo" at bounding box center [224, 360] width 13 height 5
click at [463, 283] on icon at bounding box center [465, 360] width 8 height 8
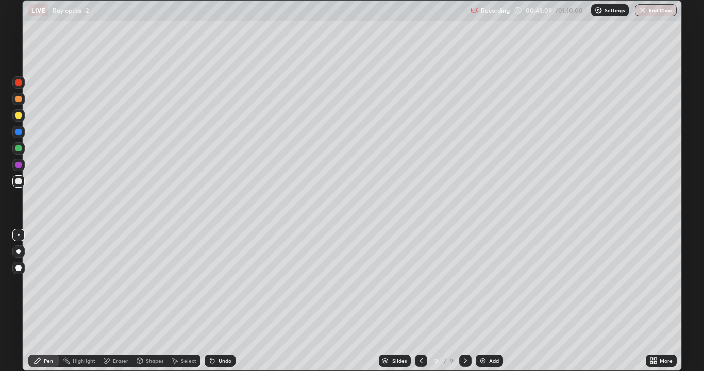
click at [143, 283] on div "Shapes" at bounding box center [149, 360] width 35 height 12
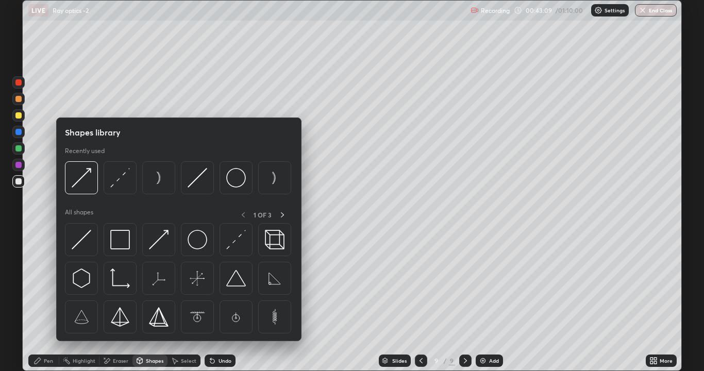
click at [113, 283] on div "Eraser" at bounding box center [115, 360] width 33 height 12
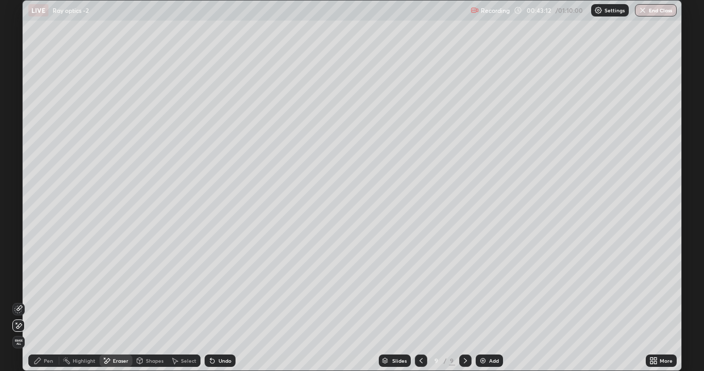
click at [47, 283] on div "Pen" at bounding box center [48, 360] width 9 height 5
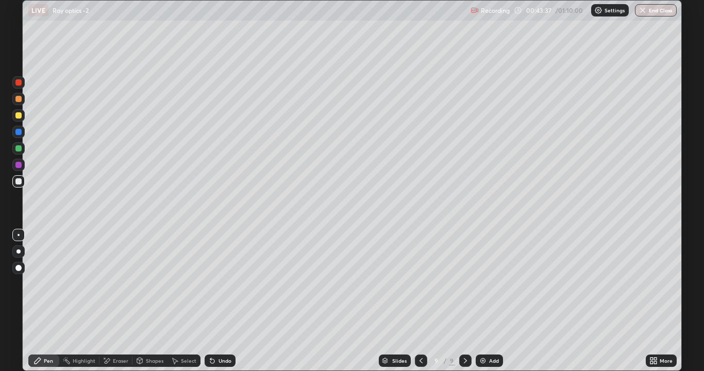
click at [221, 283] on div "Undo" at bounding box center [220, 360] width 31 height 12
click at [220, 283] on div "Undo" at bounding box center [220, 360] width 31 height 12
click at [110, 283] on div "Eraser" at bounding box center [115, 360] width 33 height 12
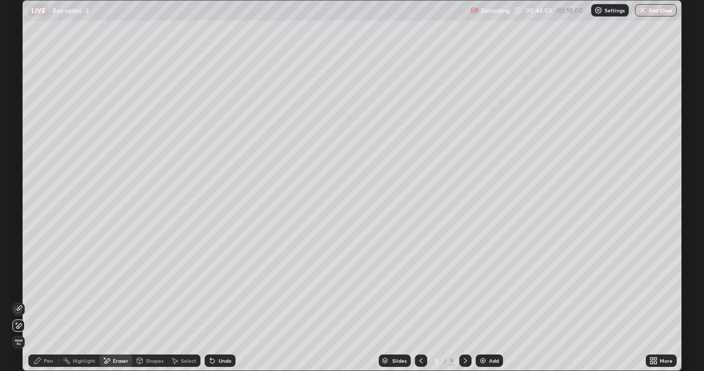
click at [46, 283] on div "Pen" at bounding box center [43, 360] width 31 height 12
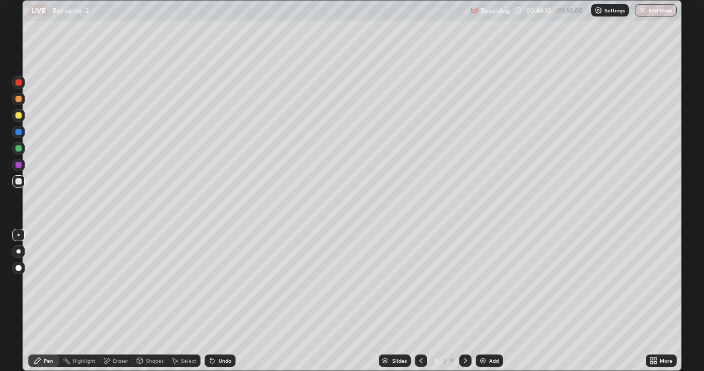
click at [164, 283] on div "Shapes" at bounding box center [149, 360] width 35 height 12
click at [118, 283] on div "Eraser" at bounding box center [120, 360] width 15 height 5
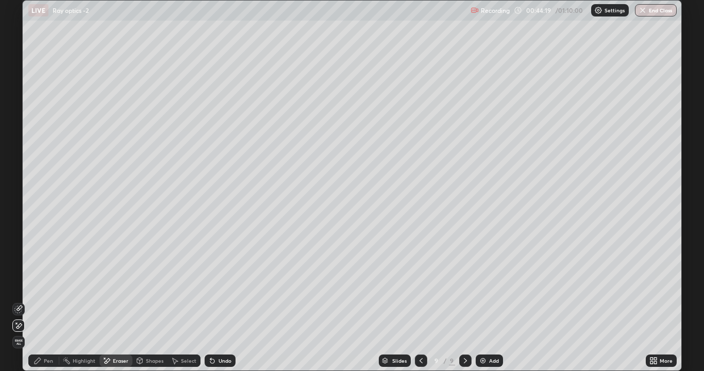
click at [218, 283] on div "Undo" at bounding box center [224, 360] width 13 height 5
click at [88, 283] on div "Highlight" at bounding box center [84, 360] width 23 height 5
click at [120, 283] on div "Eraser" at bounding box center [120, 360] width 15 height 5
click at [20, 283] on icon at bounding box center [19, 307] width 6 height 5
click at [50, 283] on div "Pen" at bounding box center [48, 360] width 9 height 5
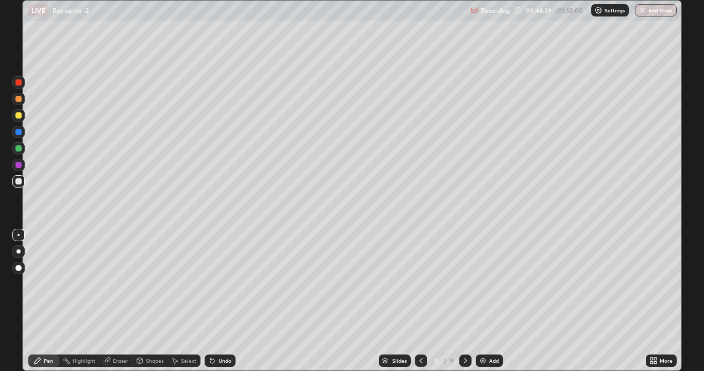
click at [110, 283] on icon at bounding box center [107, 360] width 8 height 8
click at [108, 283] on icon at bounding box center [106, 361] width 7 height 7
click at [14, 283] on icon at bounding box center [18, 325] width 8 height 9
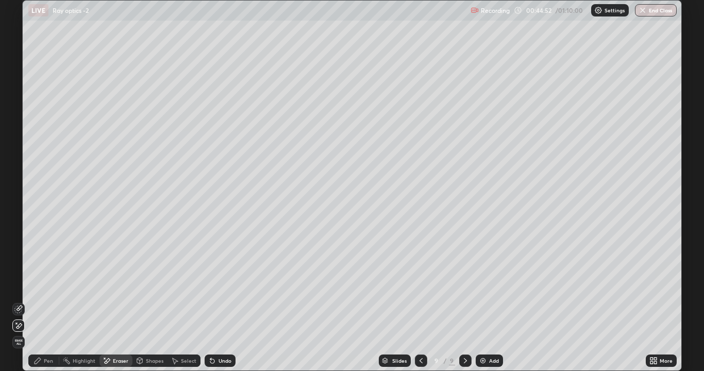
click at [55, 283] on div "Pen" at bounding box center [43, 360] width 31 height 12
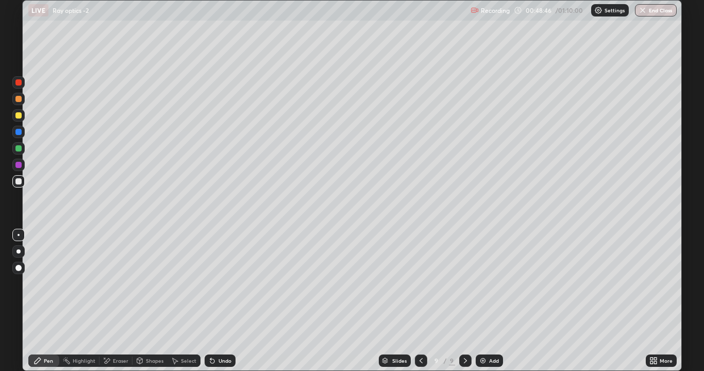
click at [490, 283] on div "Add" at bounding box center [494, 360] width 10 height 5
click at [153, 283] on div "Shapes" at bounding box center [155, 360] width 18 height 5
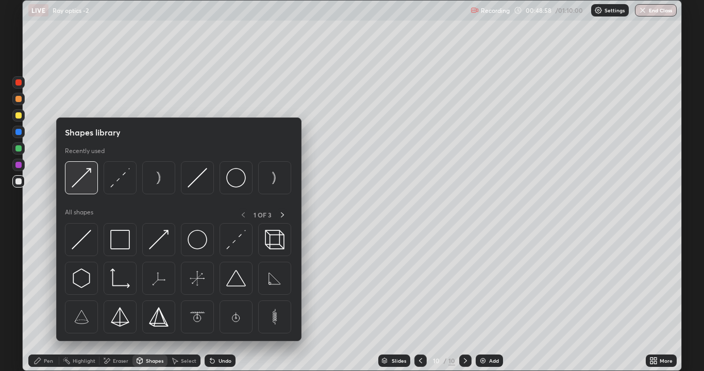
click at [82, 181] on img at bounding box center [82, 178] width 20 height 20
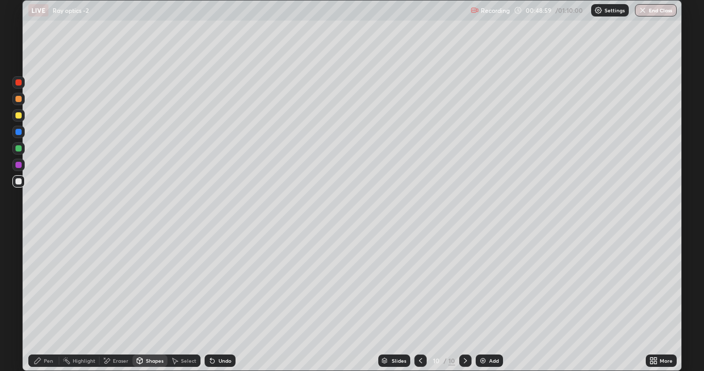
click at [152, 283] on div "Shapes" at bounding box center [155, 360] width 18 height 5
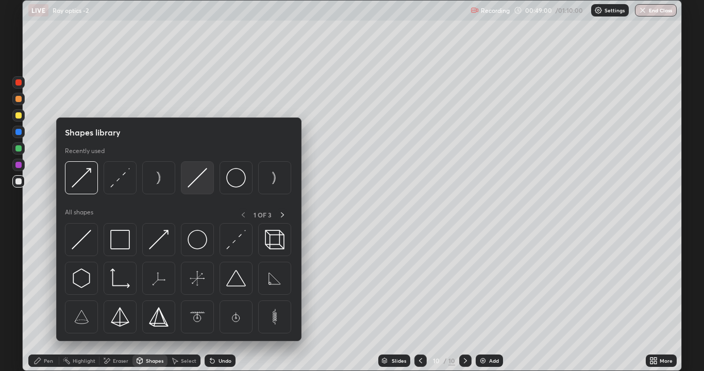
click at [195, 182] on img at bounding box center [198, 178] width 20 height 20
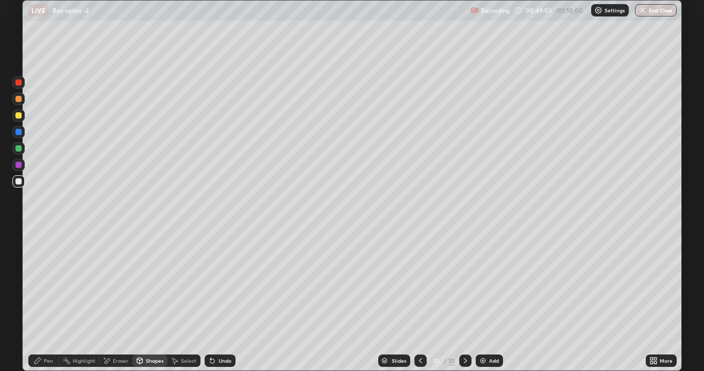
click at [158, 283] on div "Shapes" at bounding box center [155, 360] width 18 height 5
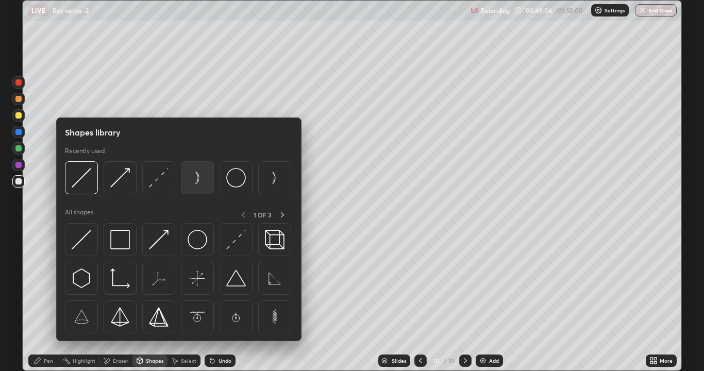
click at [194, 177] on img at bounding box center [198, 178] width 20 height 20
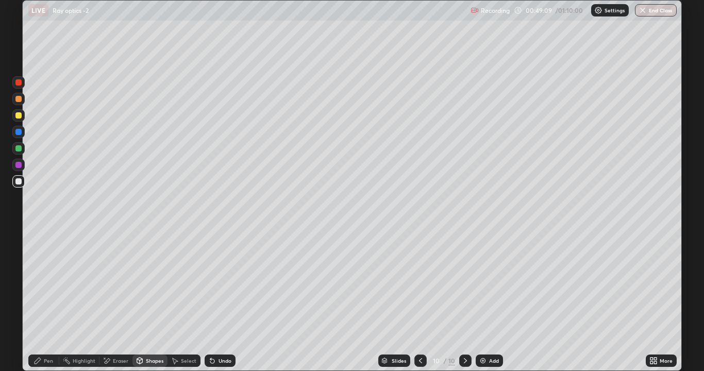
click at [46, 283] on div "Pen" at bounding box center [48, 360] width 9 height 5
click at [116, 283] on div "Eraser" at bounding box center [120, 360] width 15 height 5
click at [152, 283] on div "Shapes" at bounding box center [155, 360] width 18 height 5
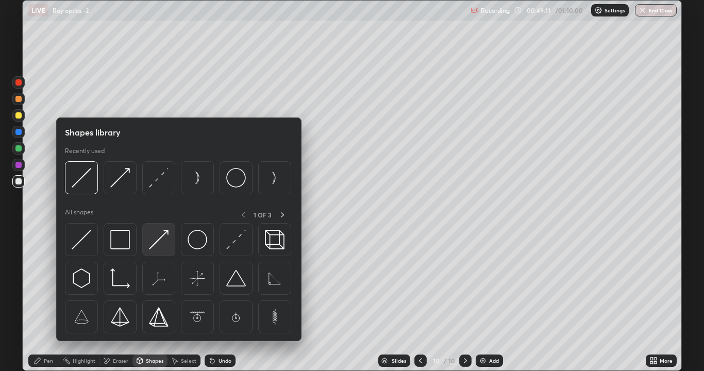
click at [161, 238] on img at bounding box center [159, 240] width 20 height 20
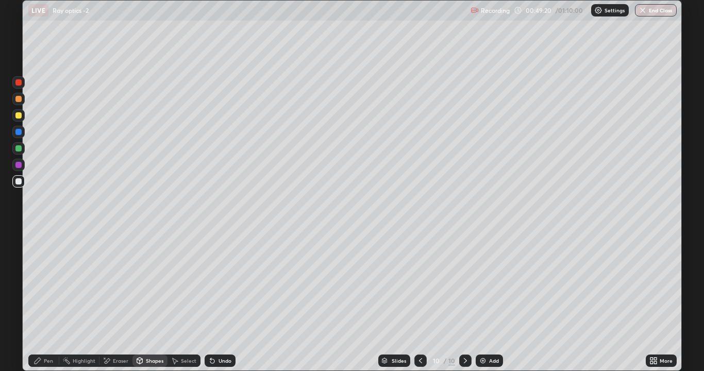
click at [119, 283] on div "Eraser" at bounding box center [120, 360] width 15 height 5
click at [146, 283] on div "Shapes" at bounding box center [155, 360] width 18 height 5
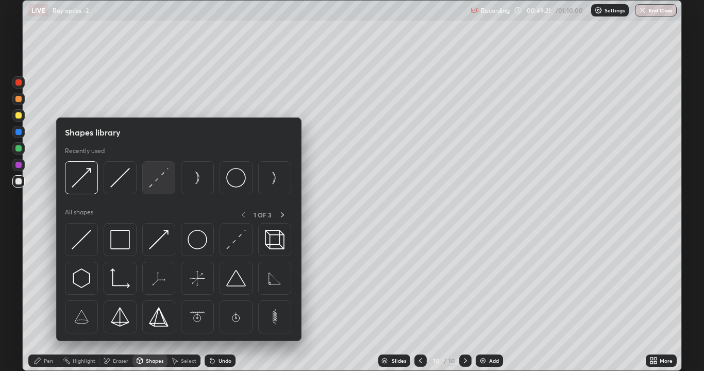
click at [159, 179] on img at bounding box center [159, 178] width 20 height 20
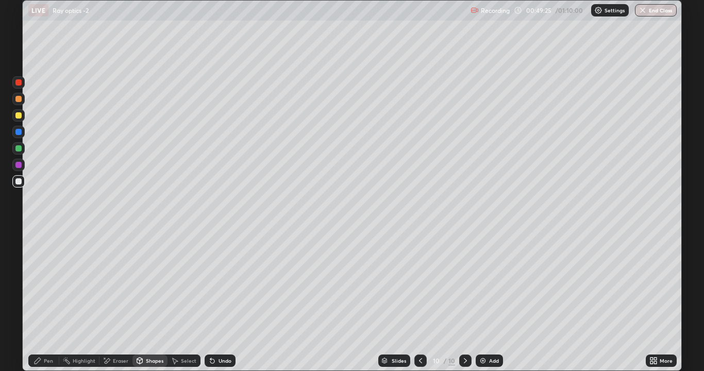
click at [43, 283] on div "Pen" at bounding box center [43, 360] width 31 height 12
click at [213, 283] on div "Undo" at bounding box center [220, 360] width 31 height 12
click at [114, 283] on div "Eraser" at bounding box center [115, 360] width 33 height 12
click at [48, 283] on div "Pen" at bounding box center [43, 360] width 31 height 12
click at [220, 283] on div "Undo" at bounding box center [220, 360] width 31 height 12
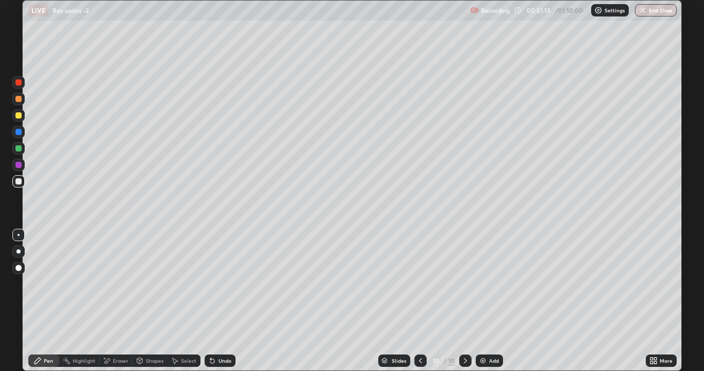
click at [213, 283] on icon at bounding box center [212, 360] width 8 height 8
click at [118, 283] on div "Eraser" at bounding box center [115, 360] width 33 height 12
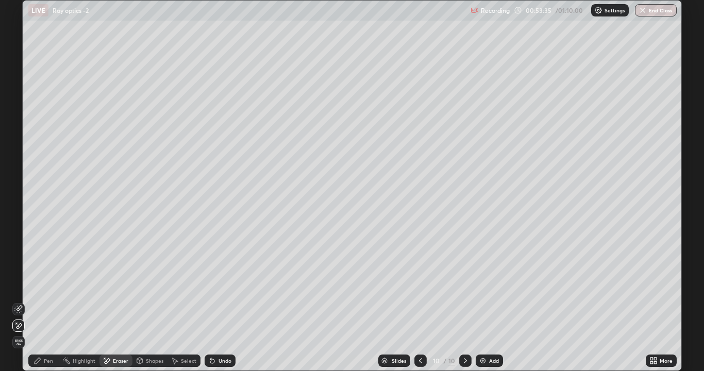
click at [46, 283] on div "Pen" at bounding box center [48, 360] width 9 height 5
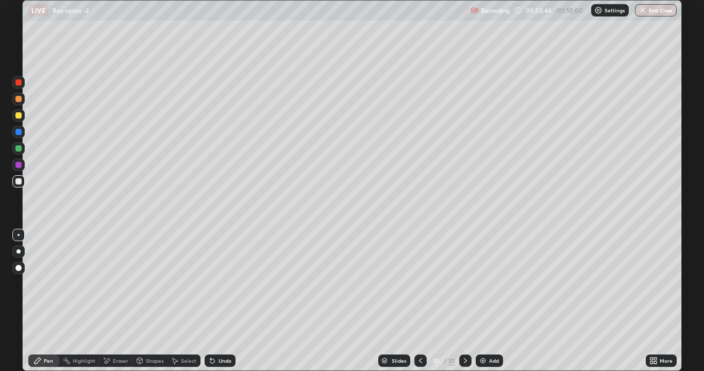
click at [223, 283] on div "Undo" at bounding box center [220, 360] width 31 height 12
click at [227, 283] on div "Undo" at bounding box center [220, 360] width 31 height 12
click at [229, 283] on div "Undo" at bounding box center [224, 360] width 13 height 5
click at [220, 283] on div "Undo" at bounding box center [220, 360] width 31 height 12
click at [224, 283] on div "Undo" at bounding box center [220, 360] width 31 height 12
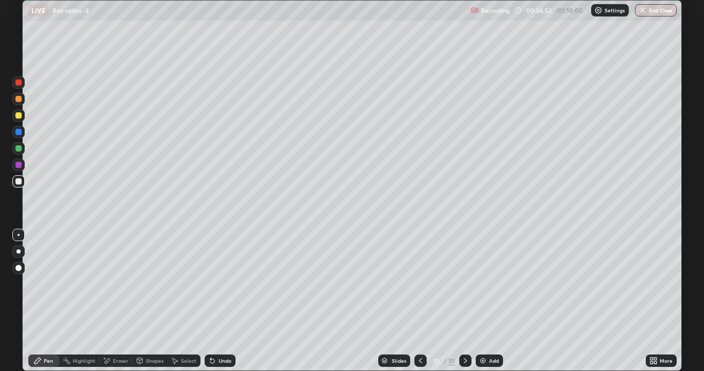
click at [493, 283] on div "Add" at bounding box center [488, 360] width 27 height 12
click at [117, 283] on div "Eraser" at bounding box center [120, 360] width 15 height 5
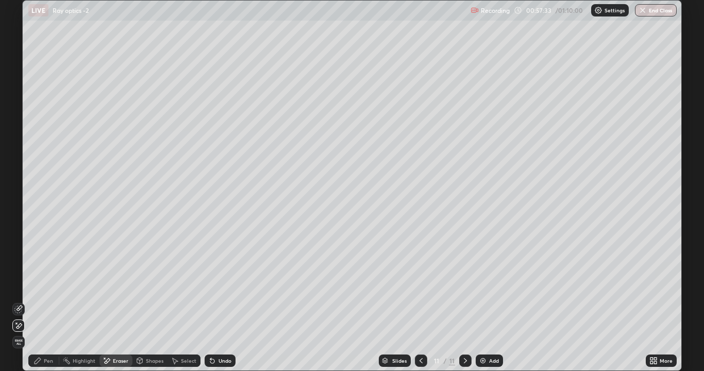
click at [46, 283] on div "Pen" at bounding box center [48, 360] width 9 height 5
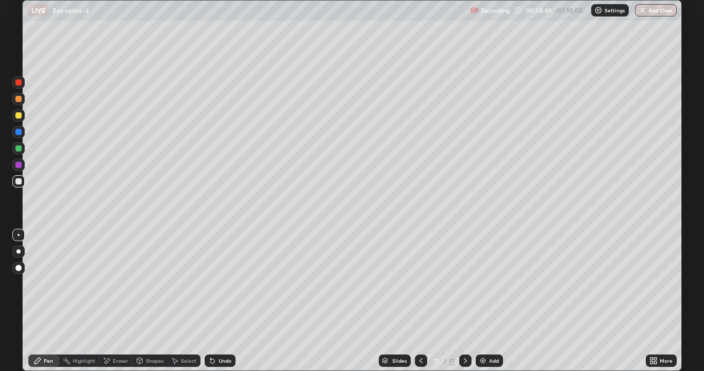
click at [213, 283] on icon at bounding box center [212, 360] width 8 height 8
click at [111, 283] on div "Eraser" at bounding box center [115, 360] width 33 height 12
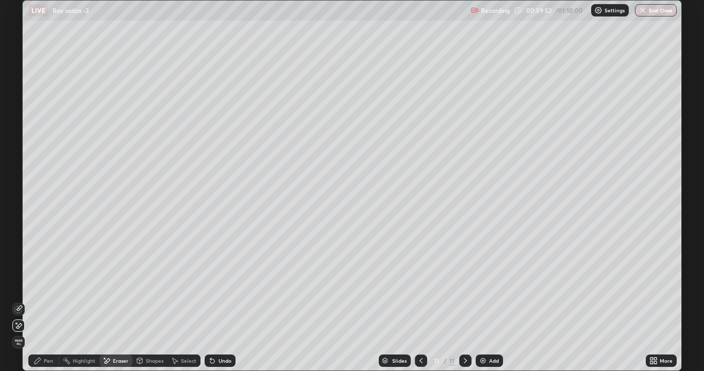
click at [39, 283] on icon at bounding box center [38, 361] width 6 height 6
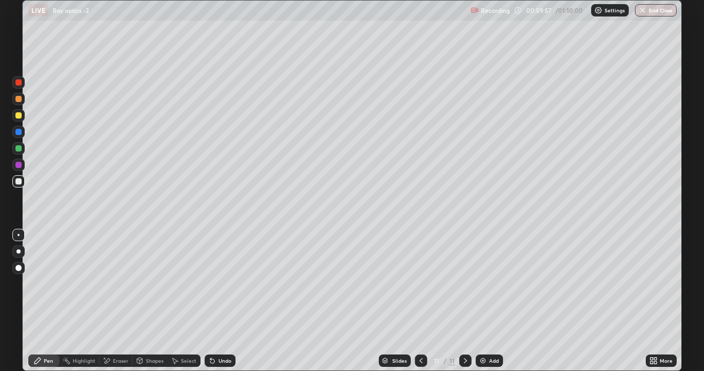
click at [213, 283] on div "Undo" at bounding box center [220, 360] width 31 height 12
click at [227, 283] on div "Undo" at bounding box center [224, 360] width 13 height 5
click at [228, 283] on div "Undo" at bounding box center [224, 360] width 13 height 5
click at [123, 283] on div "Eraser" at bounding box center [120, 360] width 15 height 5
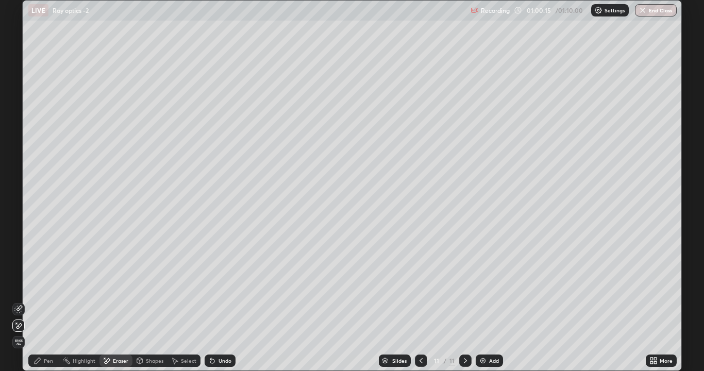
click at [125, 283] on div "Eraser" at bounding box center [115, 360] width 33 height 12
click at [34, 283] on icon at bounding box center [37, 360] width 8 height 8
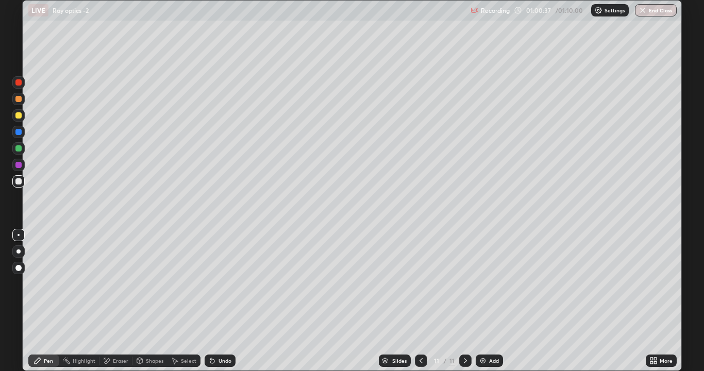
click at [227, 283] on div "Undo" at bounding box center [220, 360] width 31 height 12
click at [231, 283] on div "Undo" at bounding box center [220, 360] width 31 height 12
click at [423, 283] on icon at bounding box center [421, 360] width 8 height 8
click at [417, 283] on icon at bounding box center [421, 360] width 8 height 8
click at [407, 283] on div "Slides" at bounding box center [395, 360] width 32 height 12
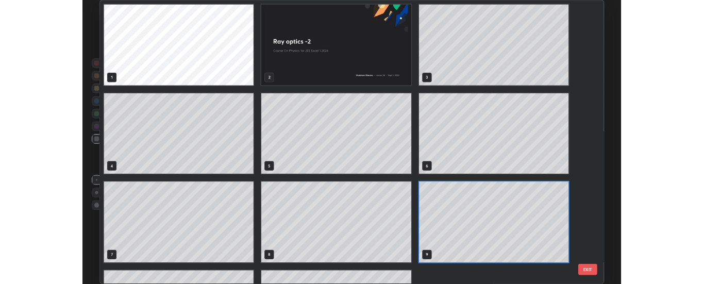
scroll to position [367, 653]
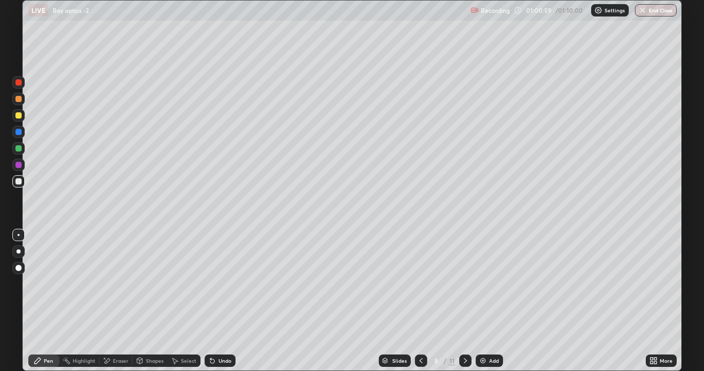
click at [466, 283] on icon at bounding box center [465, 360] width 8 height 8
click at [464, 283] on icon at bounding box center [465, 360] width 3 height 5
click at [463, 283] on icon at bounding box center [465, 360] width 8 height 8
click at [212, 283] on icon at bounding box center [212, 360] width 8 height 8
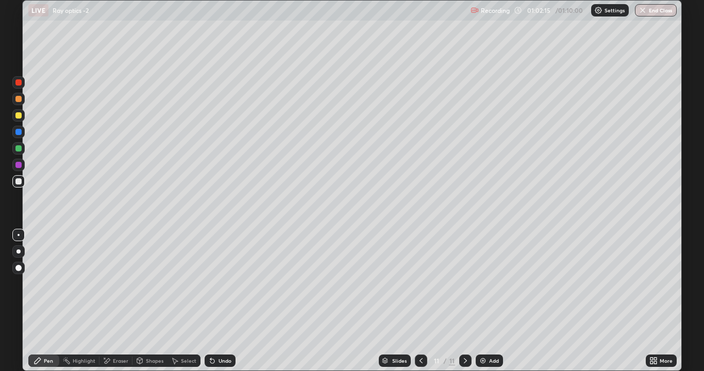
click at [112, 283] on div "Eraser" at bounding box center [115, 360] width 33 height 12
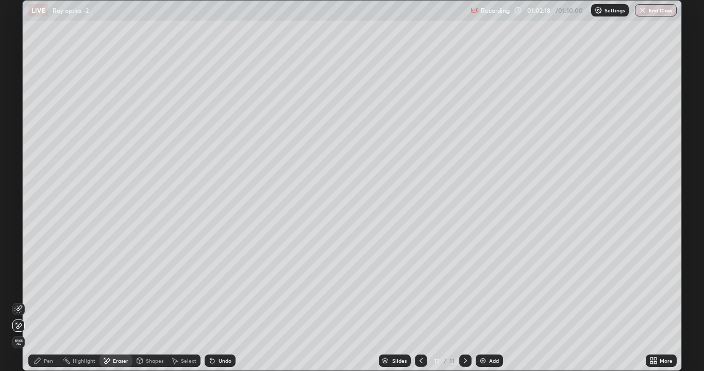
click at [220, 283] on div "Undo" at bounding box center [220, 360] width 31 height 12
click at [225, 283] on div "Undo" at bounding box center [224, 360] width 13 height 5
click at [77, 283] on div "Highlight" at bounding box center [84, 360] width 23 height 5
click at [42, 283] on div "Pen" at bounding box center [43, 360] width 31 height 12
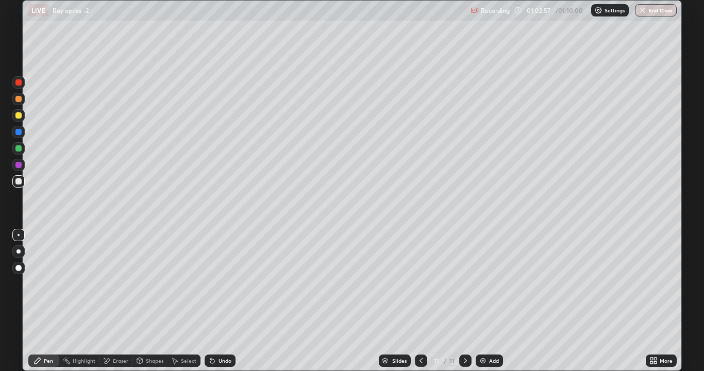
click at [214, 283] on icon at bounding box center [212, 360] width 8 height 8
click at [212, 283] on div "Undo" at bounding box center [220, 360] width 31 height 12
click at [658, 8] on button "End Class" at bounding box center [656, 10] width 42 height 12
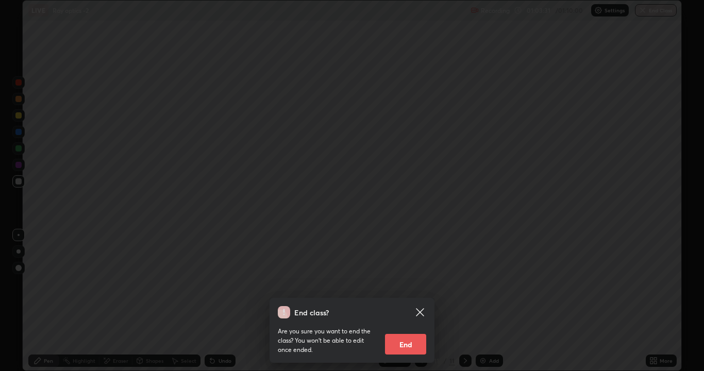
click at [410, 283] on button "End" at bounding box center [405, 344] width 41 height 21
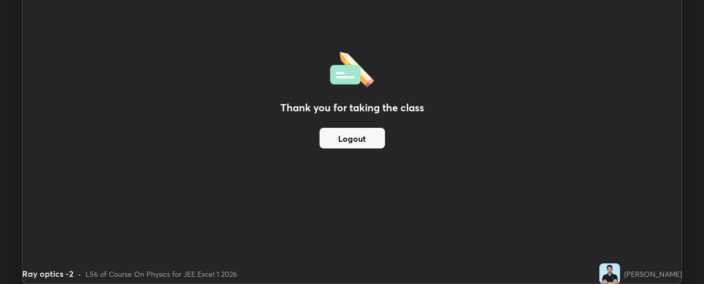
scroll to position [51231, 50811]
